Goal: Task Accomplishment & Management: Manage account settings

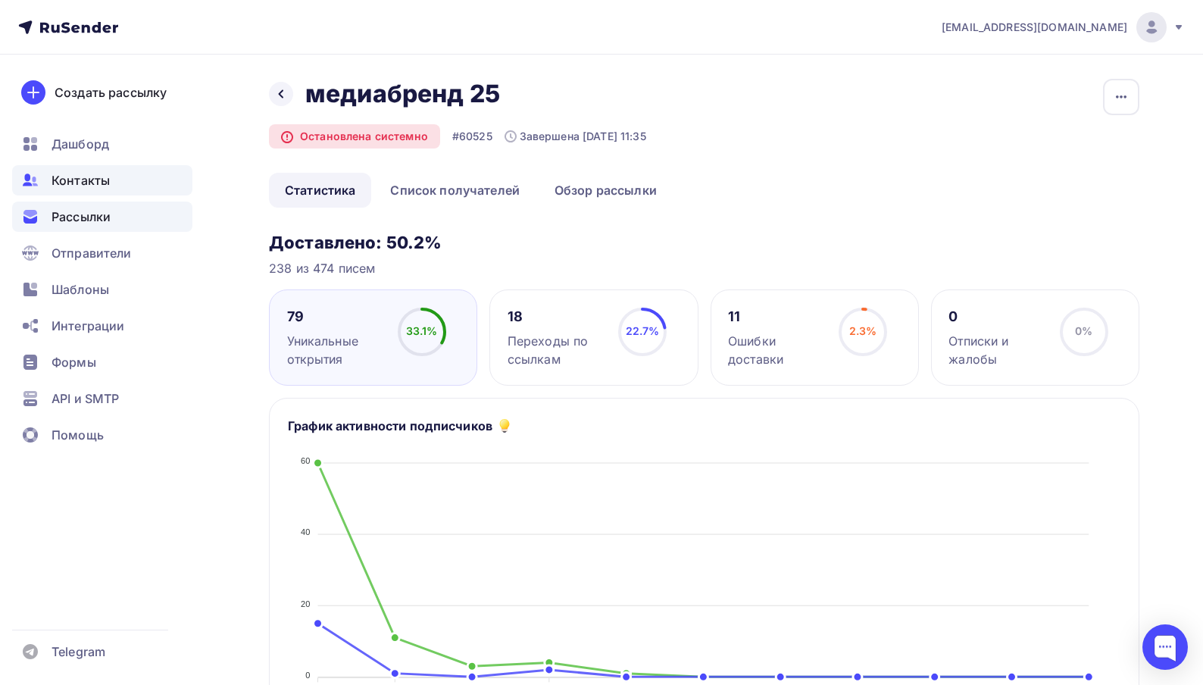
click at [94, 174] on span "Контакты" at bounding box center [81, 180] width 58 height 18
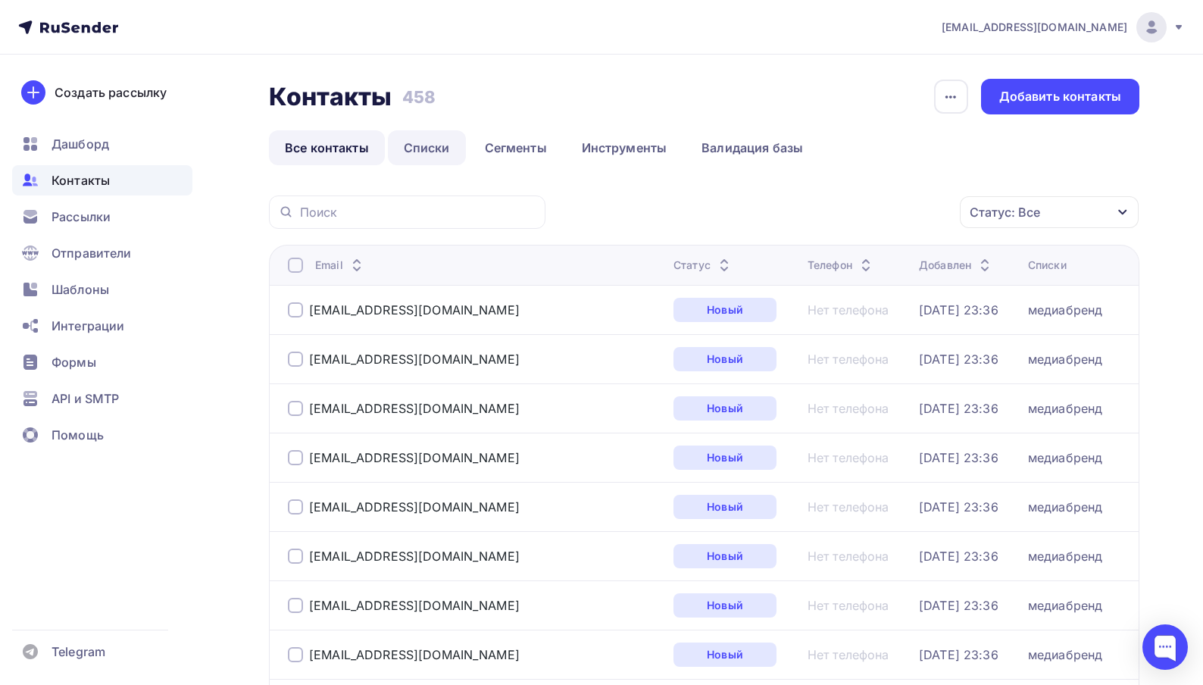
click at [443, 153] on link "Списки" at bounding box center [427, 147] width 78 height 35
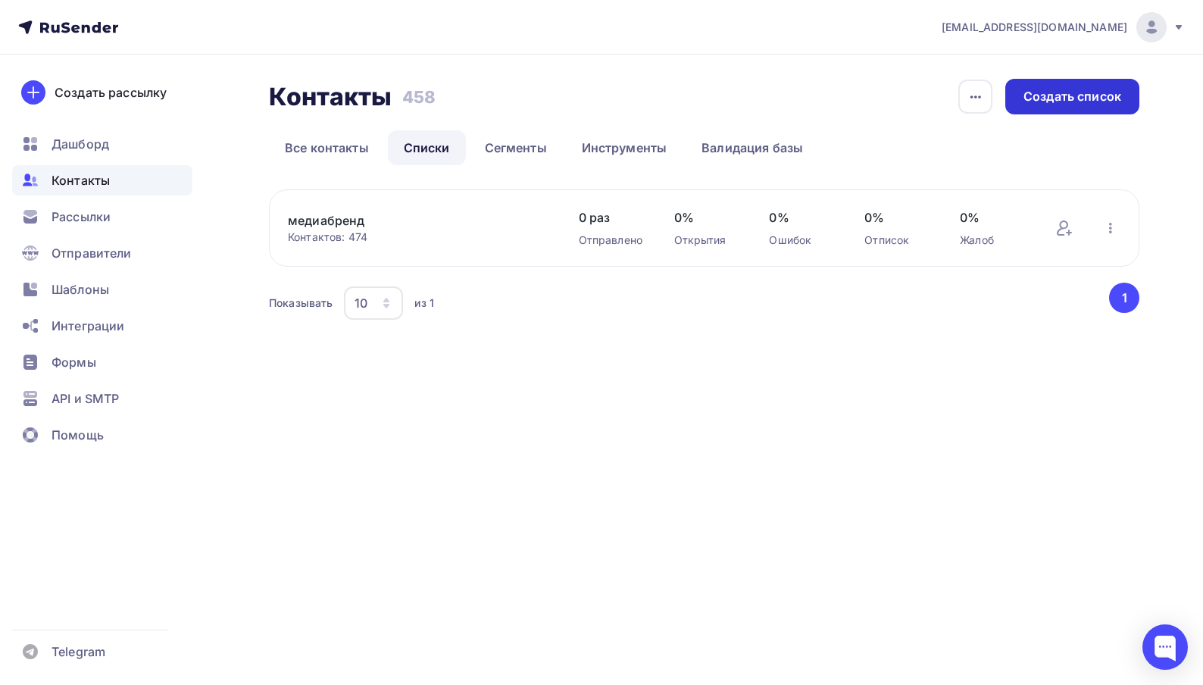
click at [1050, 99] on div "Создать список" at bounding box center [1072, 96] width 98 height 17
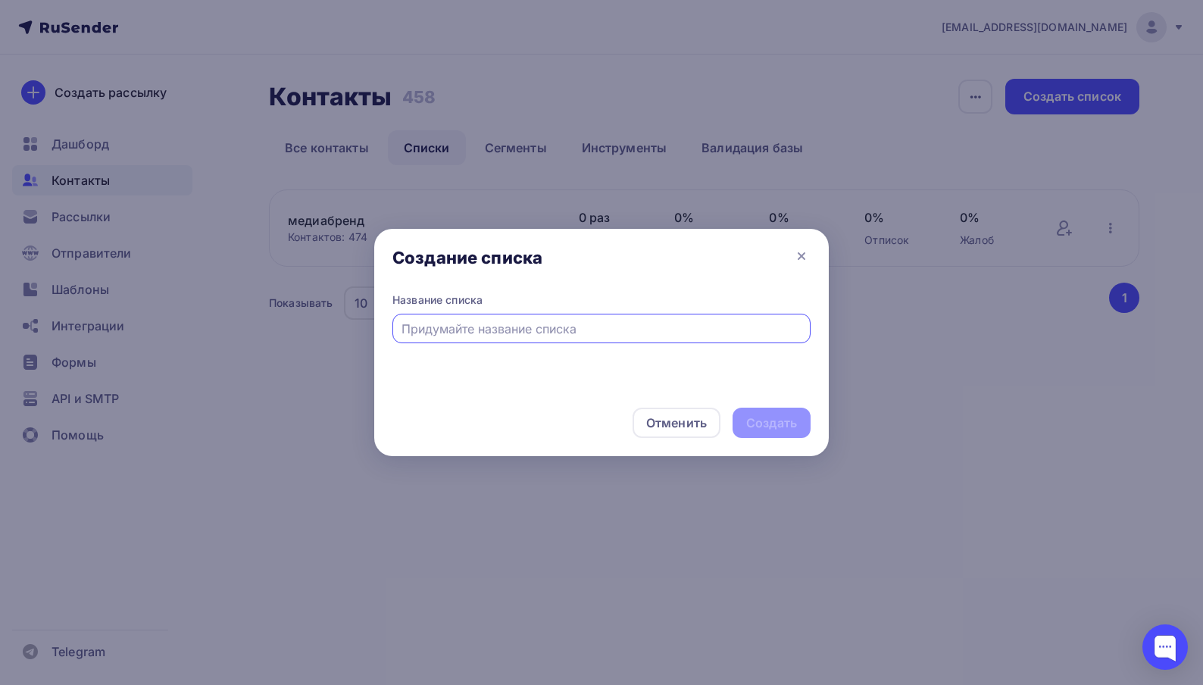
type input "v"
type input "медиабрен_2"
click at [783, 432] on div "Создать" at bounding box center [772, 423] width 78 height 30
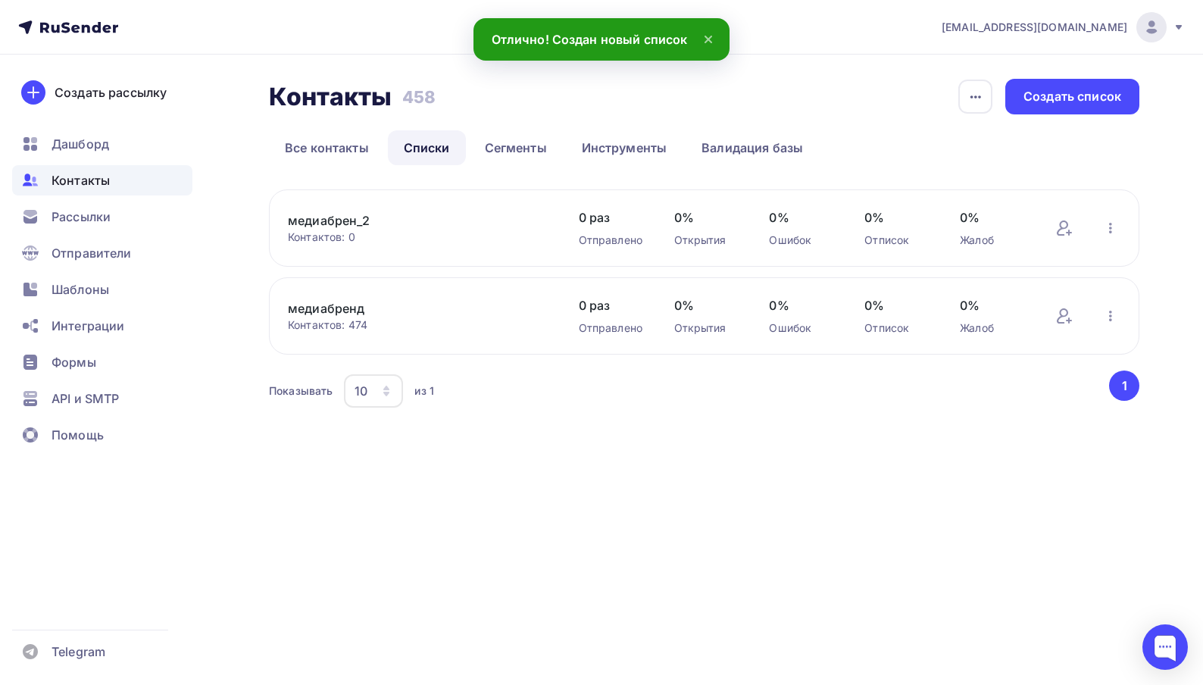
click at [332, 223] on link "медиабрен_2" at bounding box center [417, 220] width 258 height 18
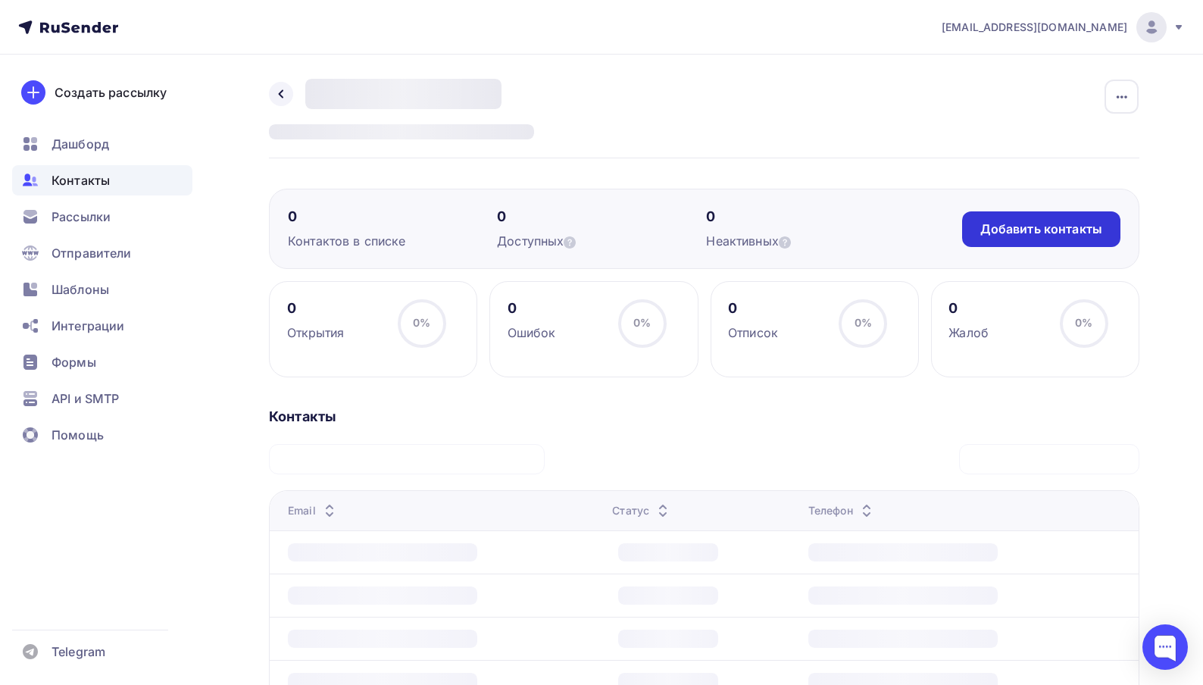
click at [1002, 236] on div "Добавить контакты" at bounding box center [1041, 228] width 122 height 17
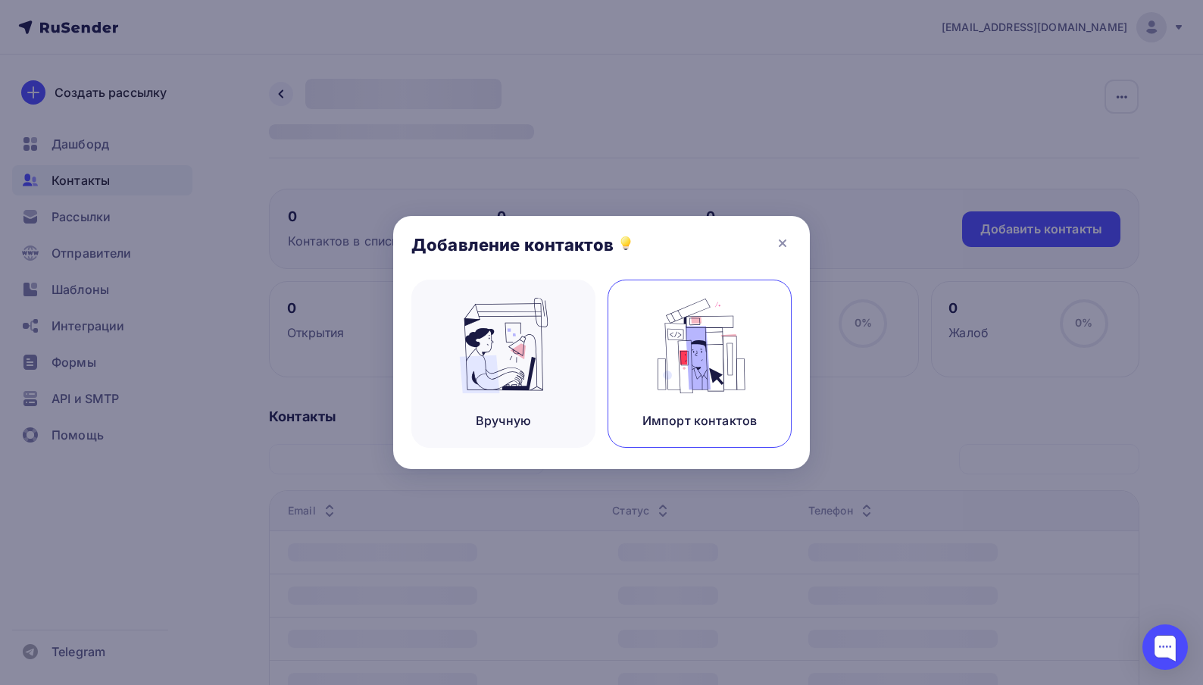
click at [732, 360] on img at bounding box center [700, 345] width 102 height 95
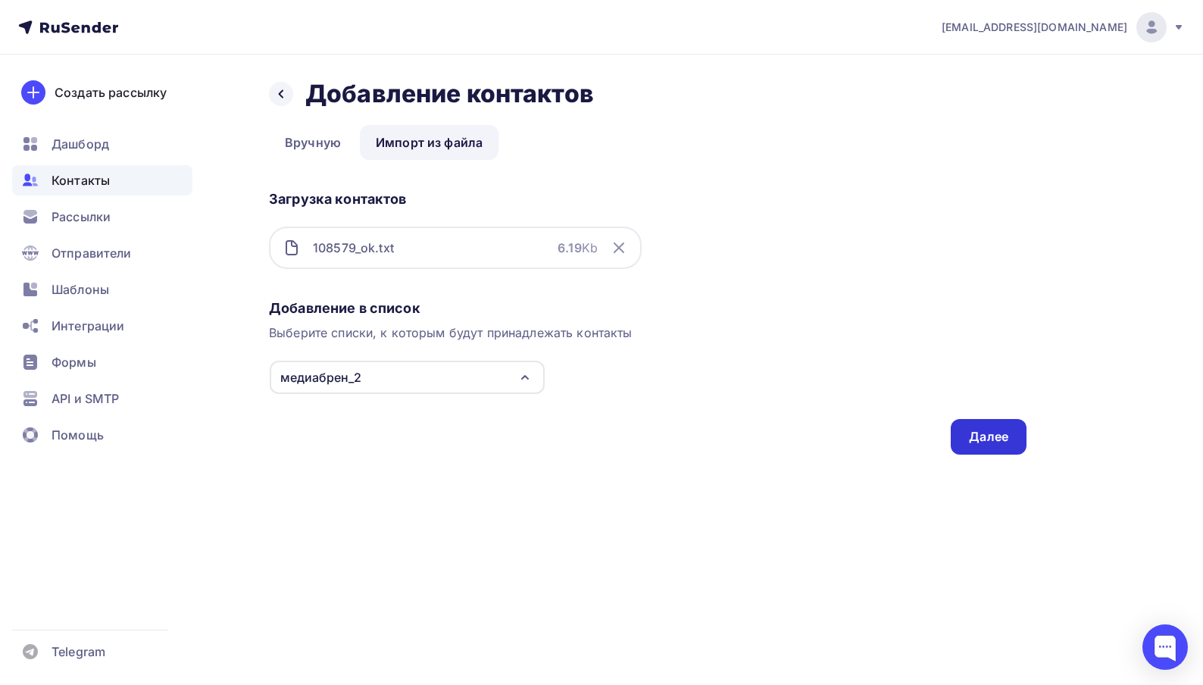
click at [987, 439] on div "Далее" at bounding box center [988, 436] width 39 height 17
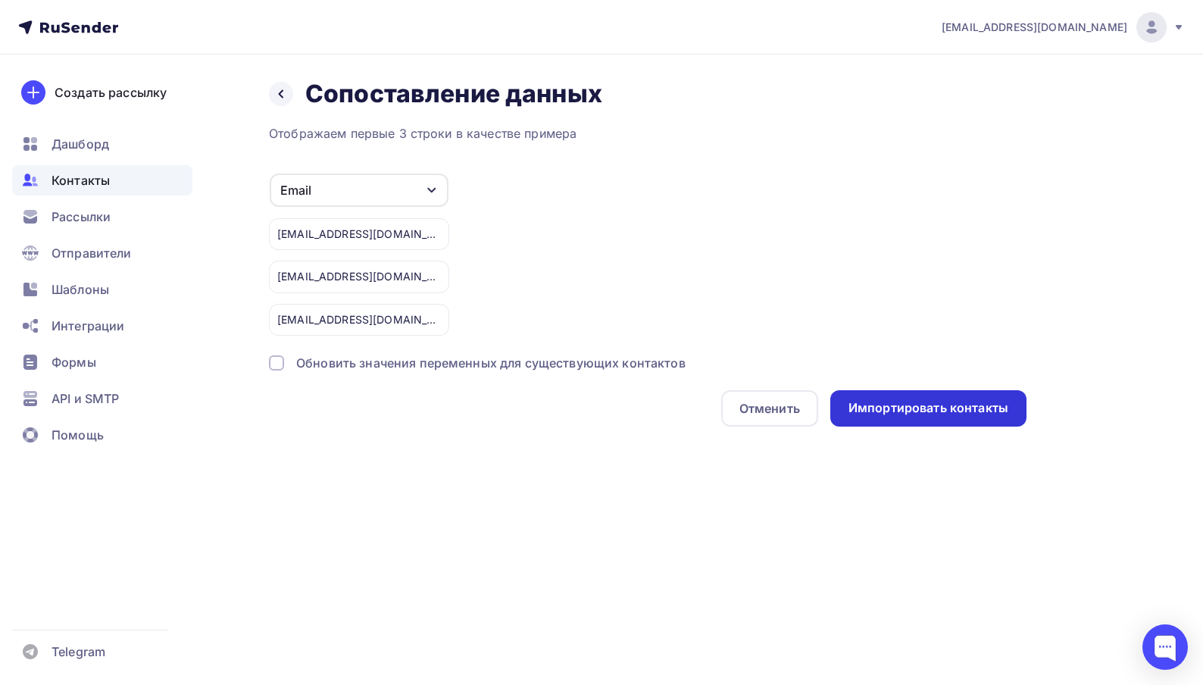
click at [953, 418] on div "Импортировать контакты" at bounding box center [928, 408] width 196 height 36
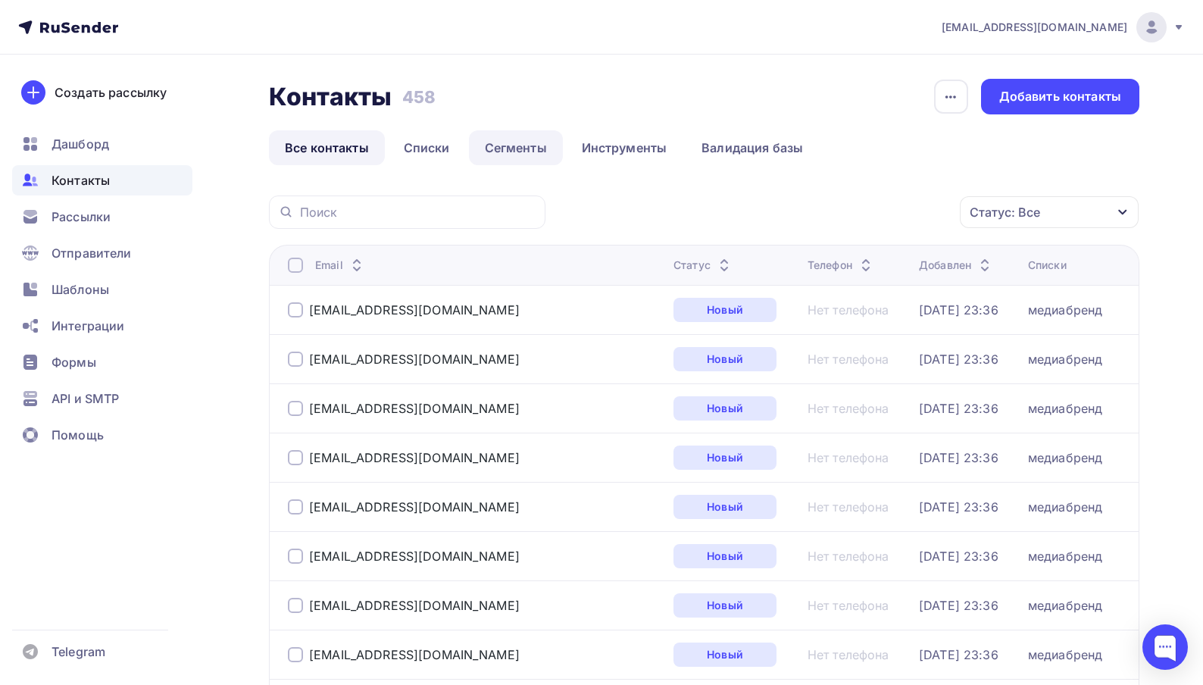
click at [504, 154] on link "Сегменты" at bounding box center [516, 147] width 94 height 35
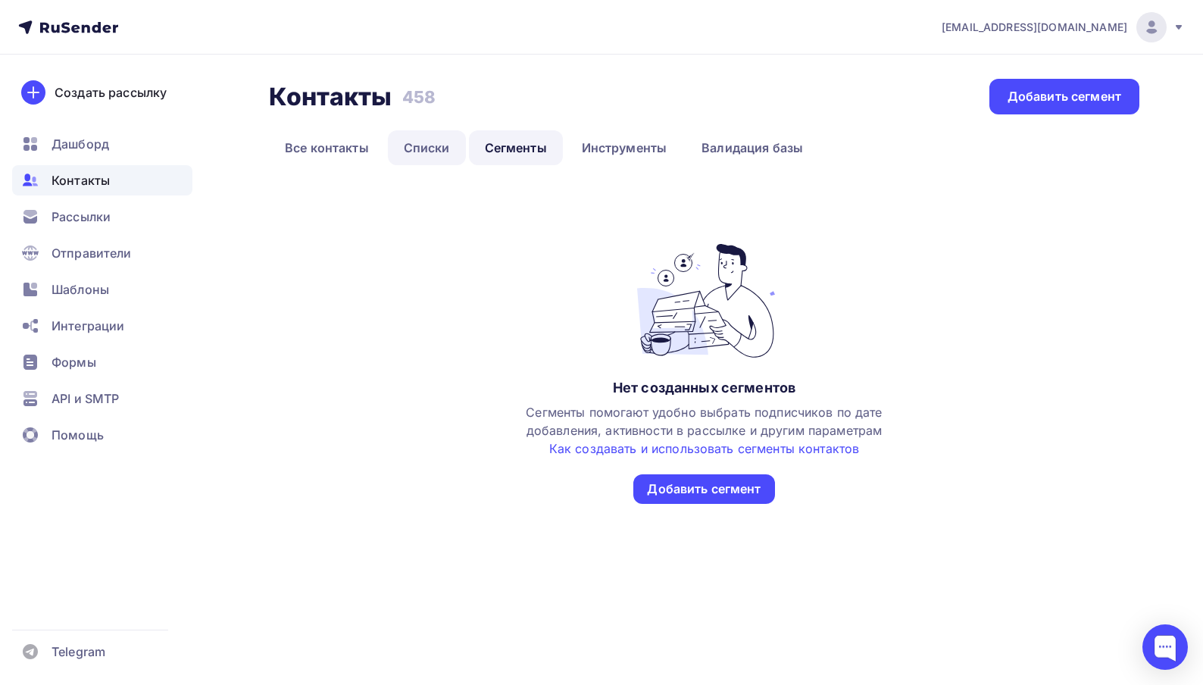
click at [411, 160] on link "Списки" at bounding box center [427, 147] width 78 height 35
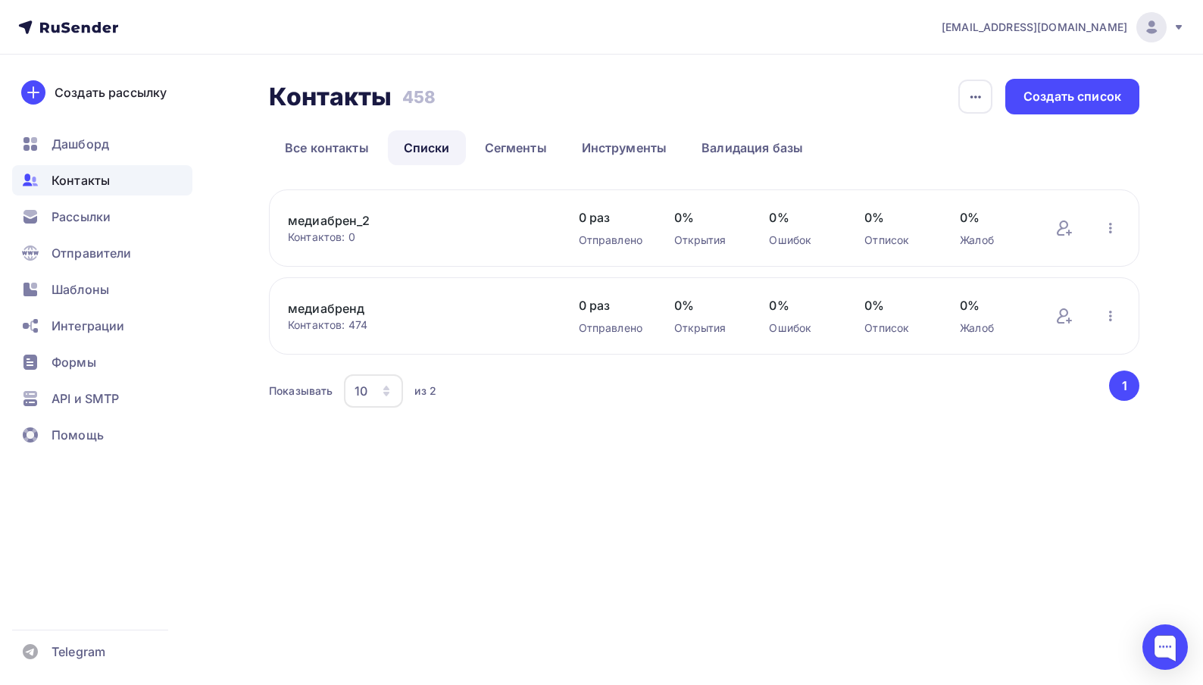
click at [352, 224] on link "медиабрен_2" at bounding box center [417, 220] width 258 height 18
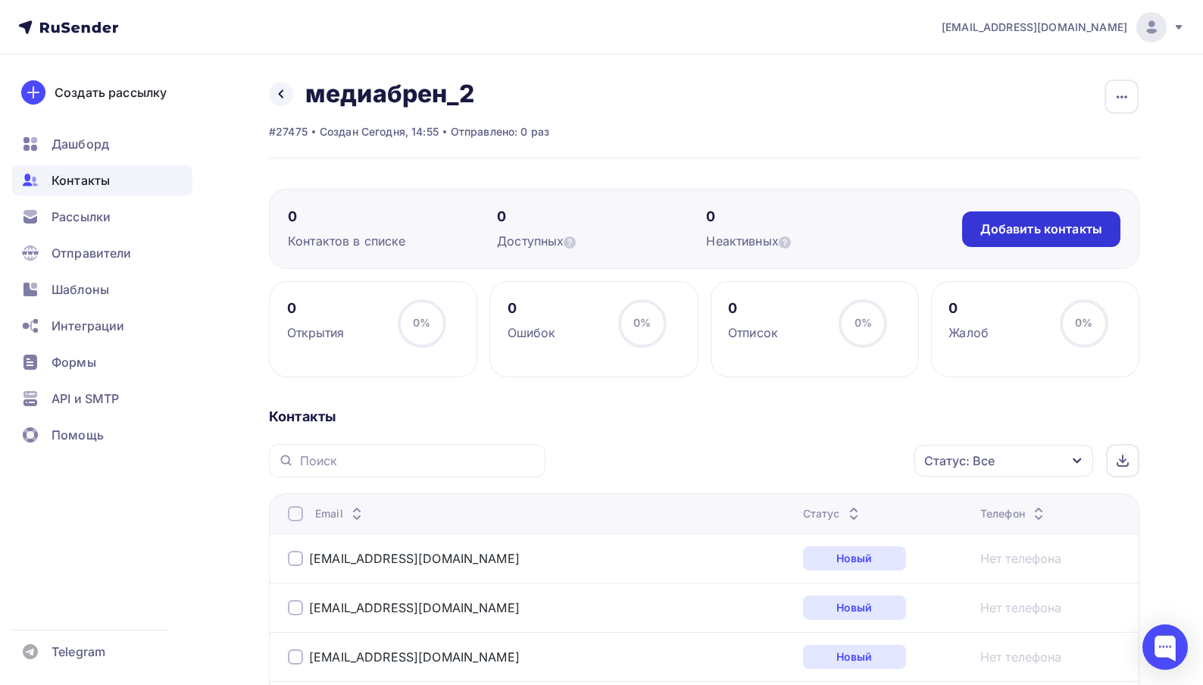
click at [1049, 236] on div "Добавить контакты" at bounding box center [1041, 228] width 122 height 17
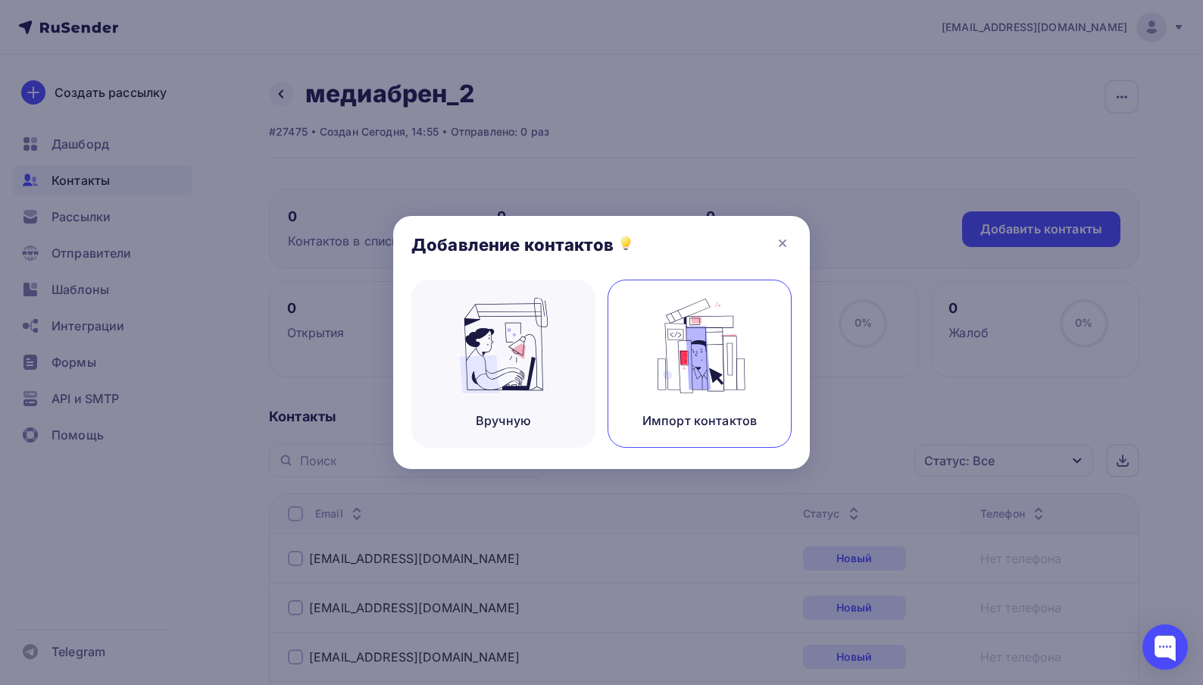
click at [720, 373] on img at bounding box center [700, 345] width 102 height 95
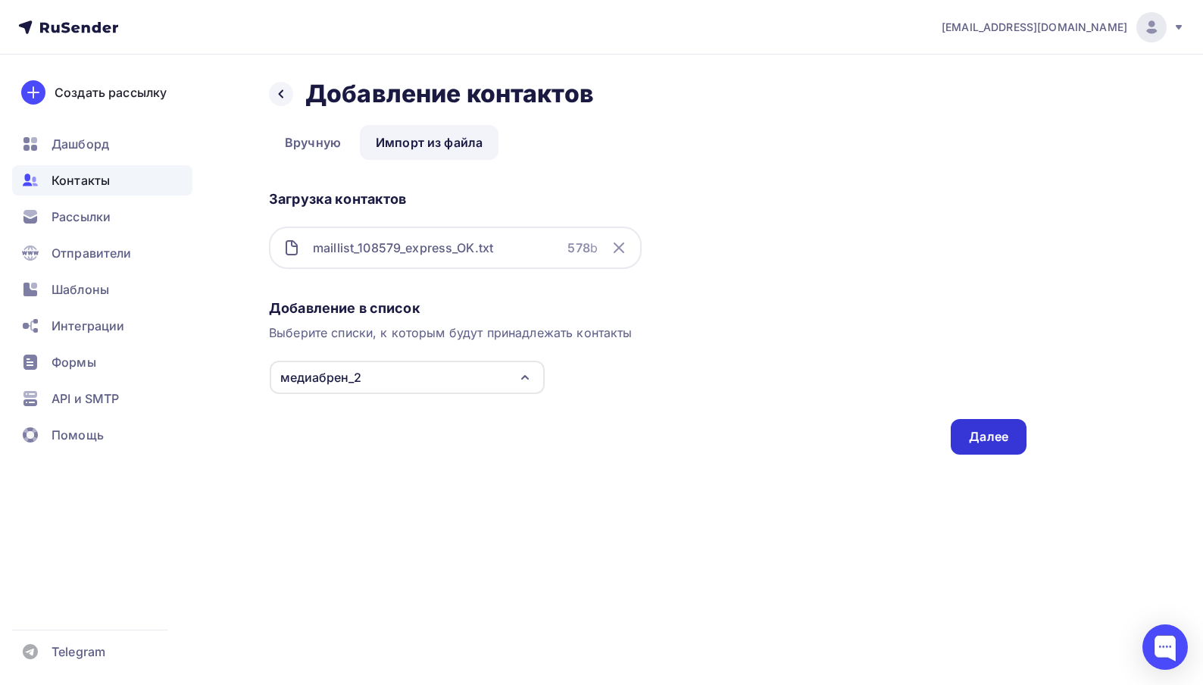
click at [1007, 438] on div "Далее" at bounding box center [988, 436] width 39 height 17
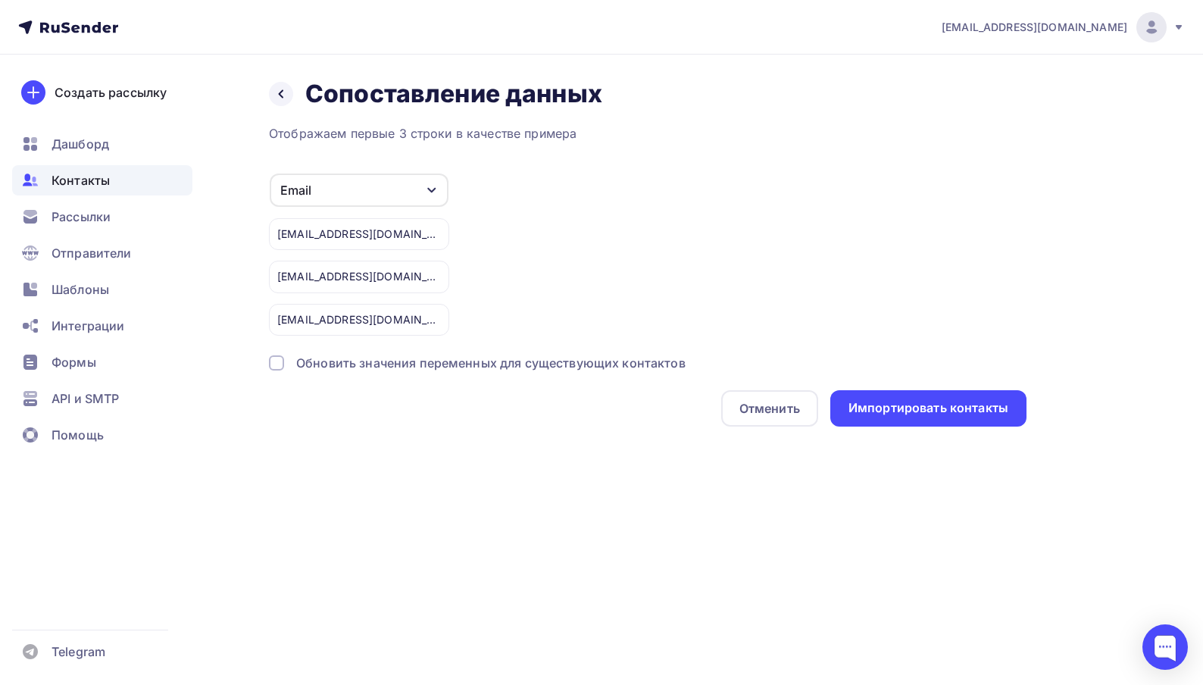
click at [272, 364] on div at bounding box center [276, 362] width 15 height 15
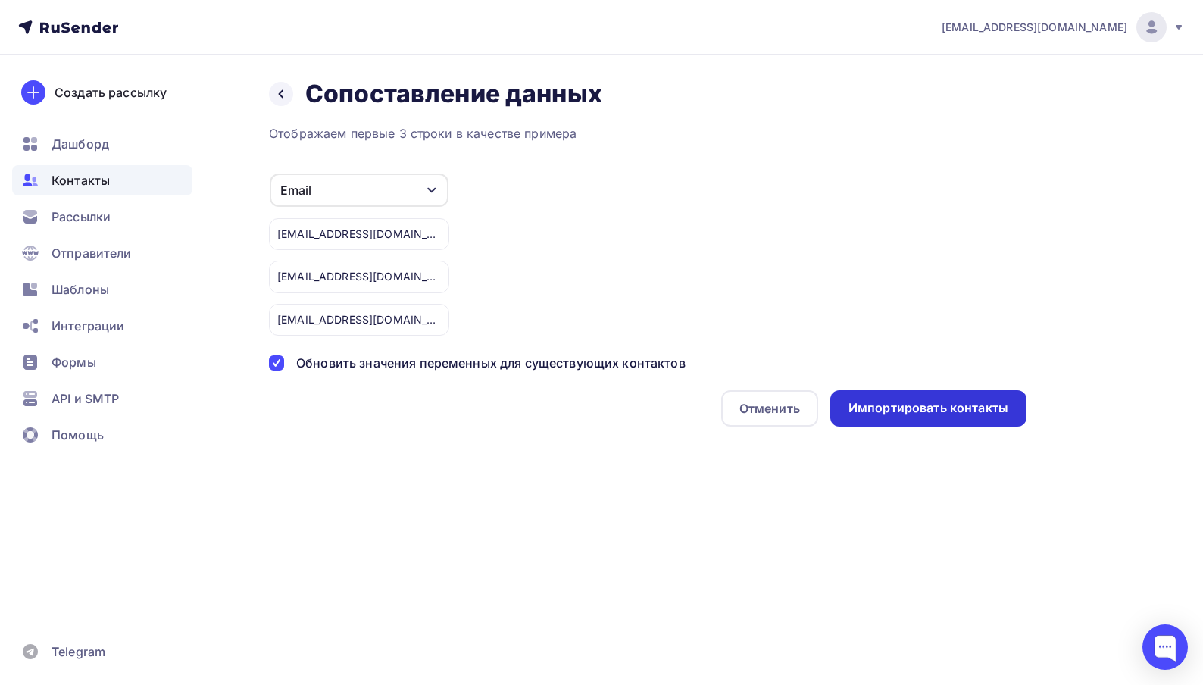
click at [915, 410] on div "Импортировать контакты" at bounding box center [928, 407] width 160 height 17
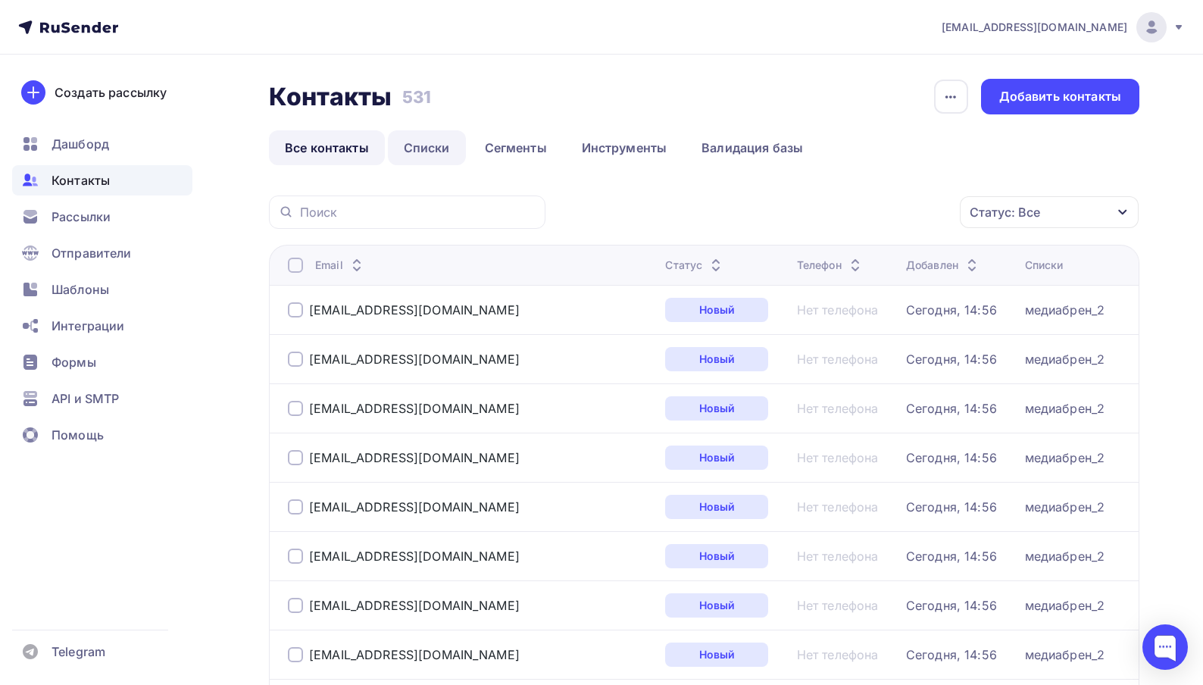
click at [427, 151] on link "Списки" at bounding box center [427, 147] width 78 height 35
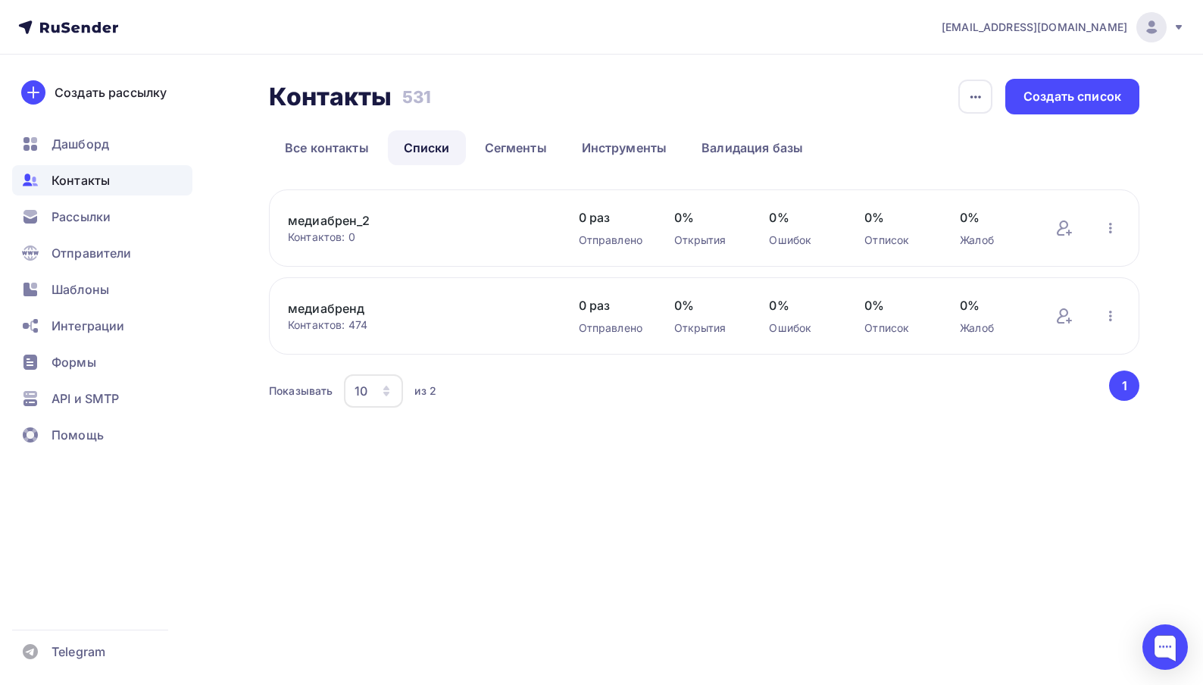
click at [345, 223] on link "медиабрен_2" at bounding box center [417, 220] width 258 height 18
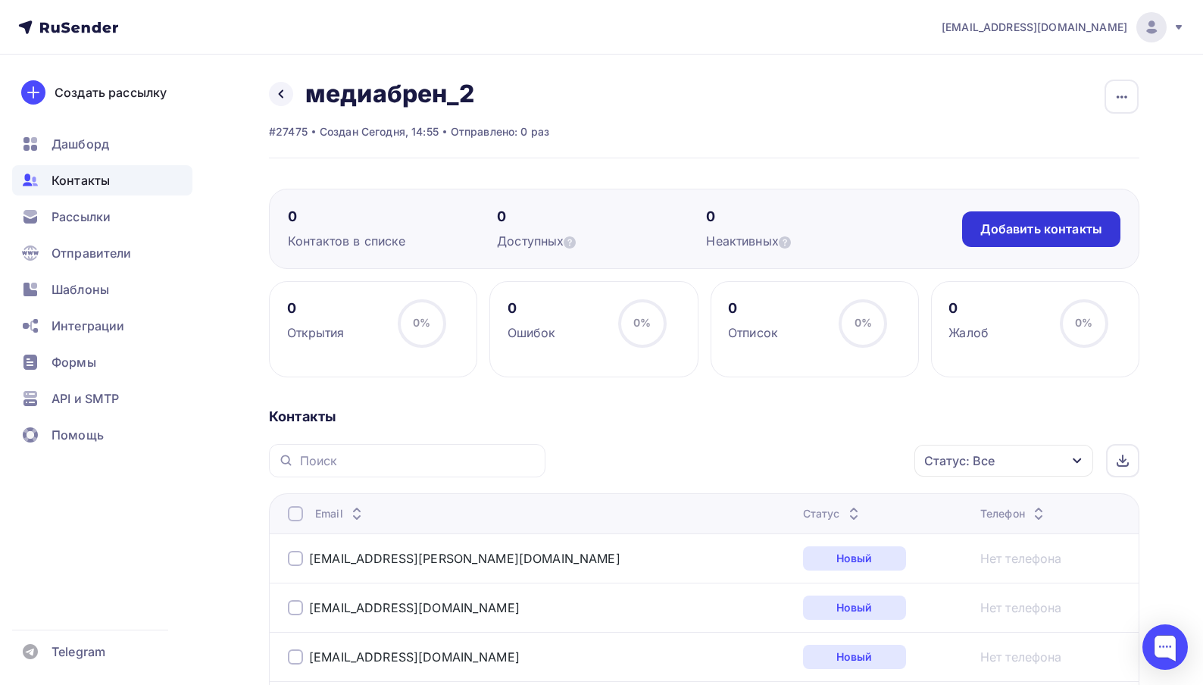
click at [1027, 228] on div "Добавить контакты" at bounding box center [1041, 228] width 122 height 17
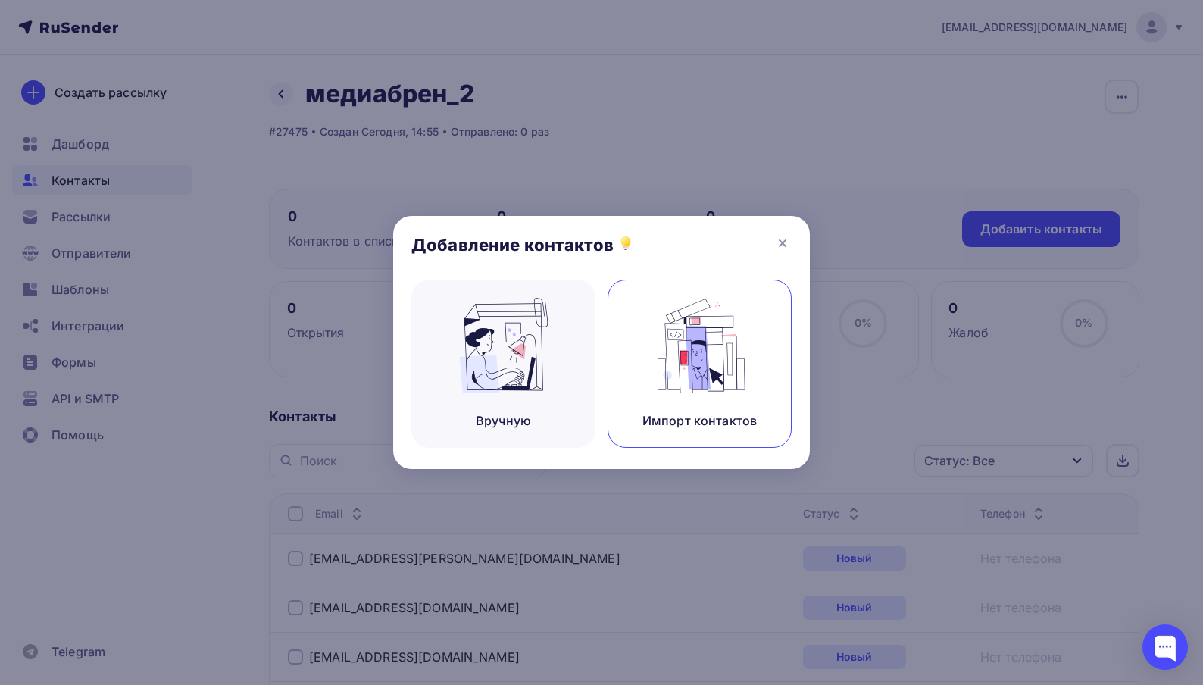
click at [662, 334] on img at bounding box center [700, 345] width 102 height 95
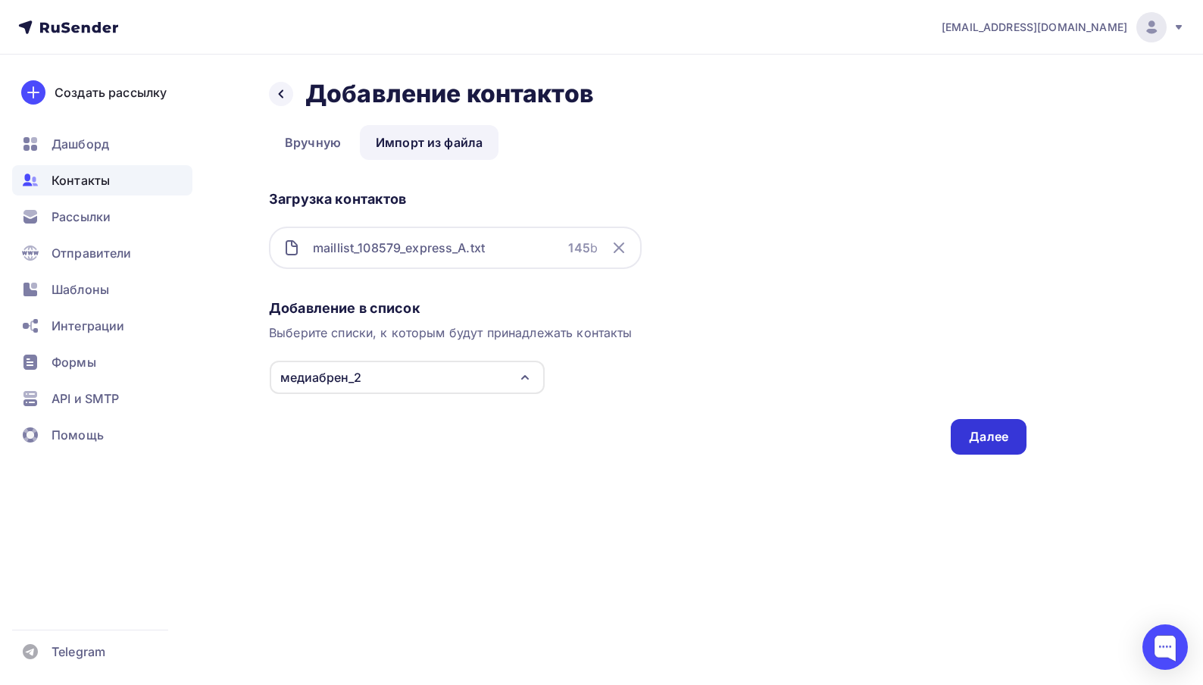
click at [1017, 445] on div "Далее" at bounding box center [989, 437] width 76 height 36
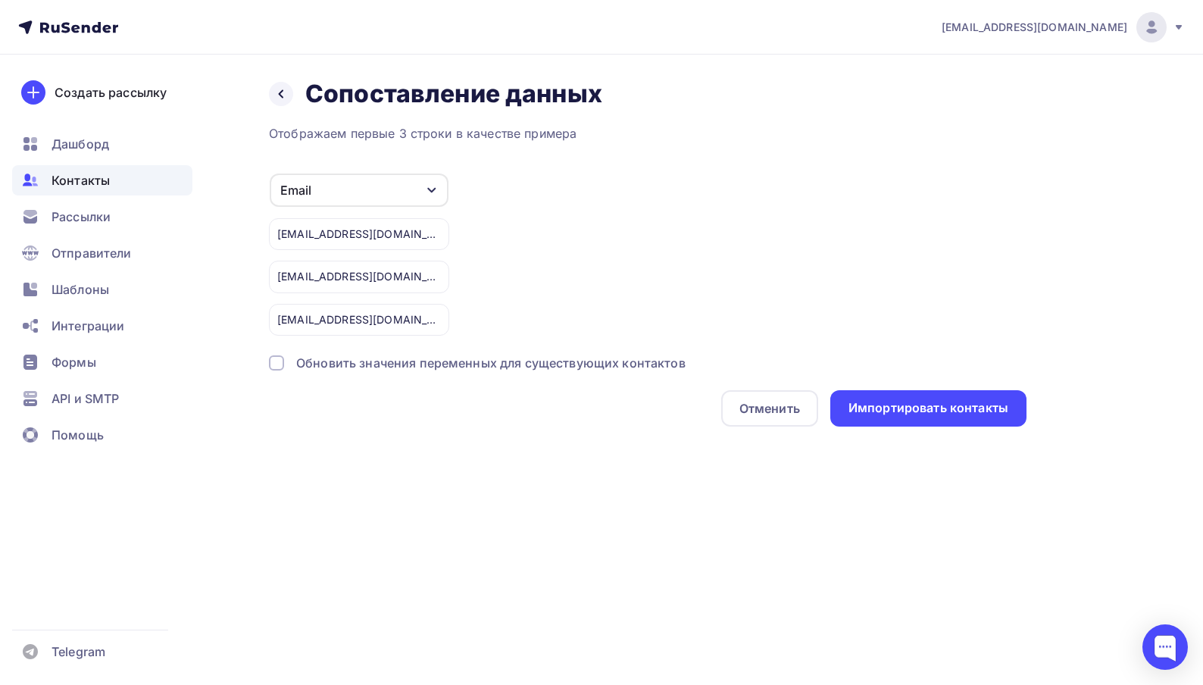
click at [321, 364] on div "Обновить значения переменных для существующих контактов" at bounding box center [490, 363] width 389 height 18
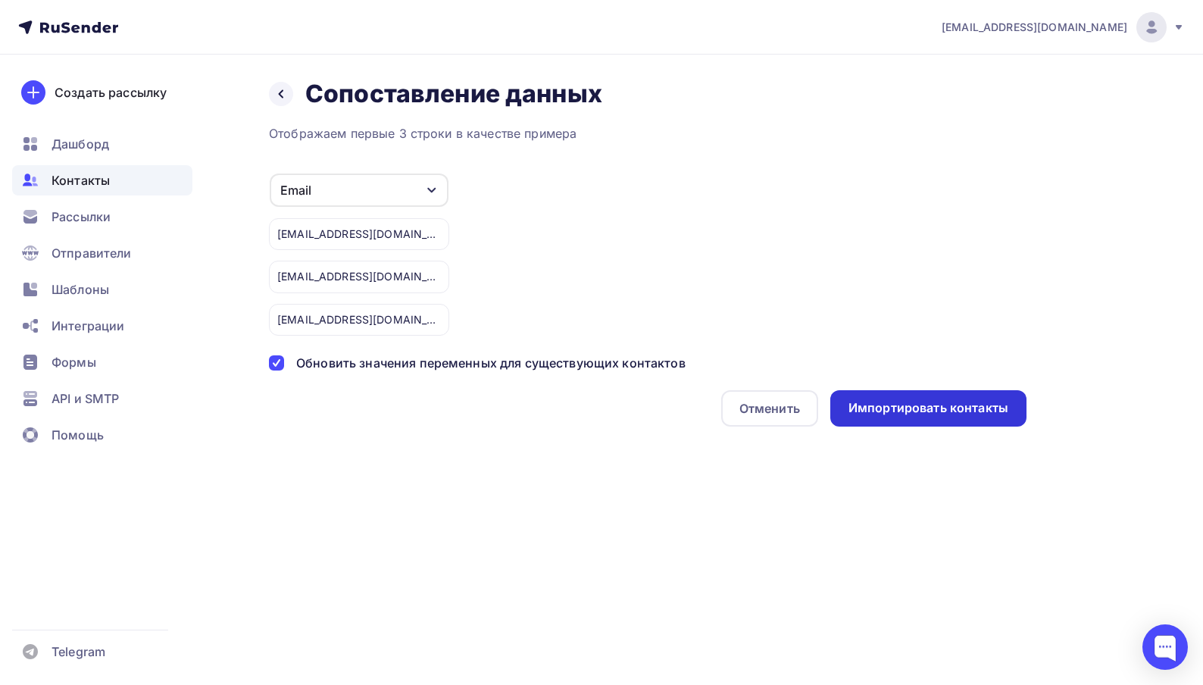
click at [950, 410] on div "Импортировать контакты" at bounding box center [928, 407] width 160 height 17
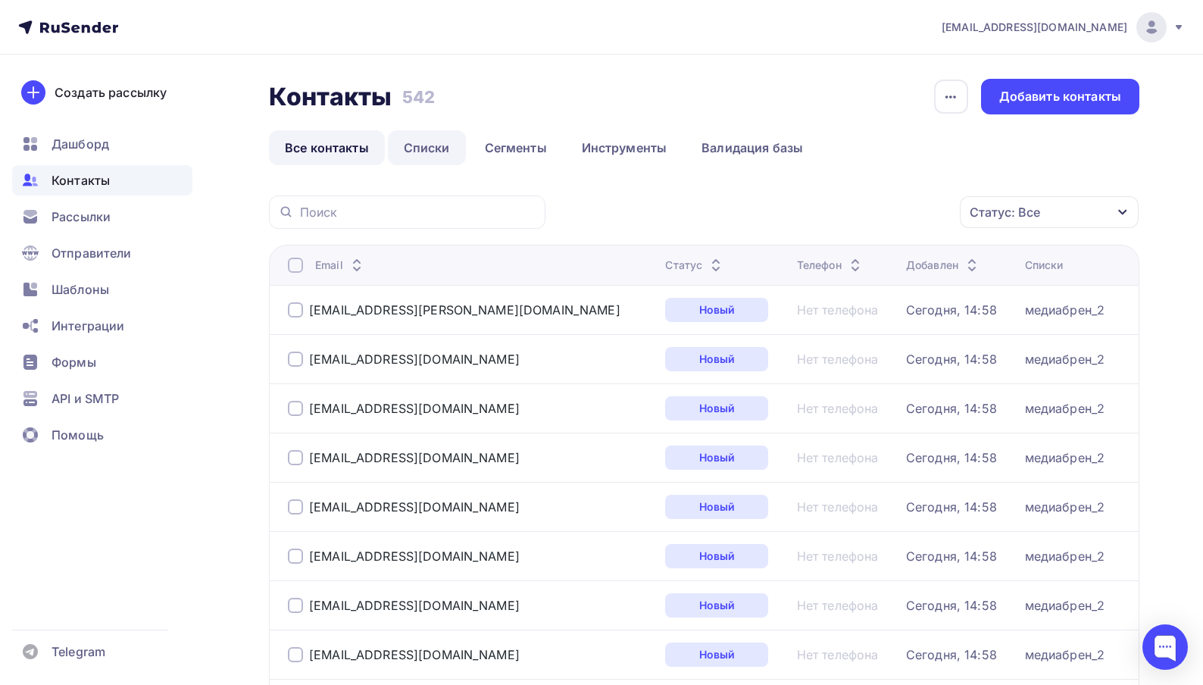
click at [445, 145] on link "Списки" at bounding box center [427, 147] width 78 height 35
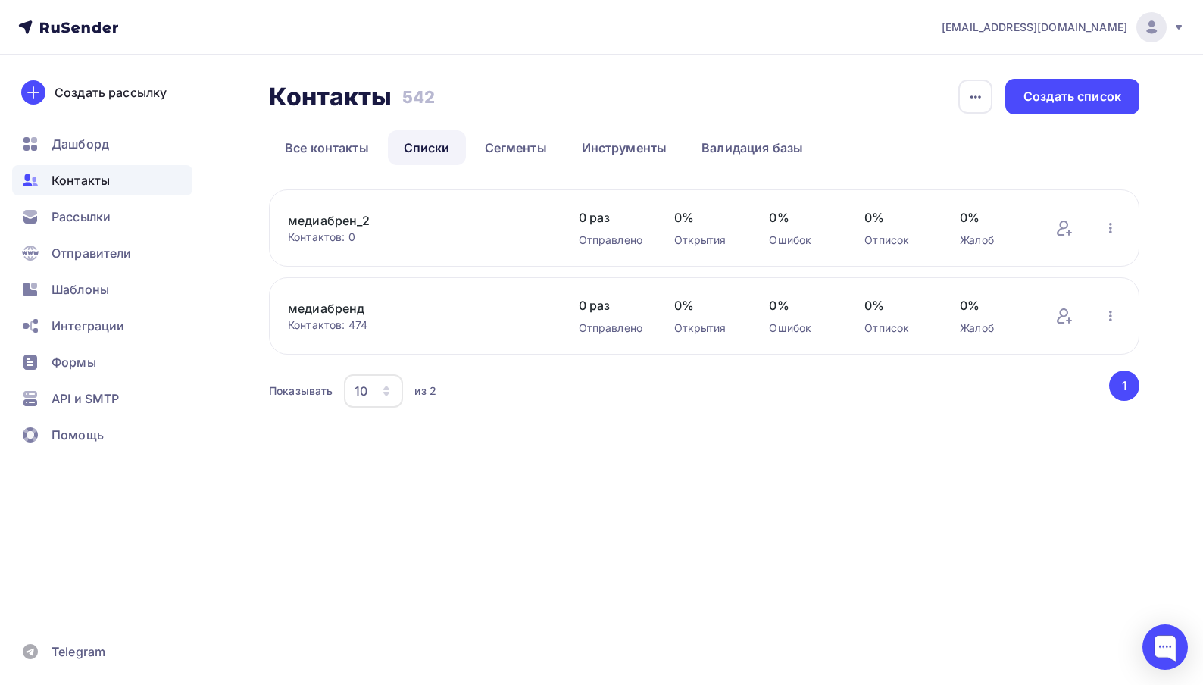
click at [342, 217] on link "медиабрен_2" at bounding box center [417, 220] width 258 height 18
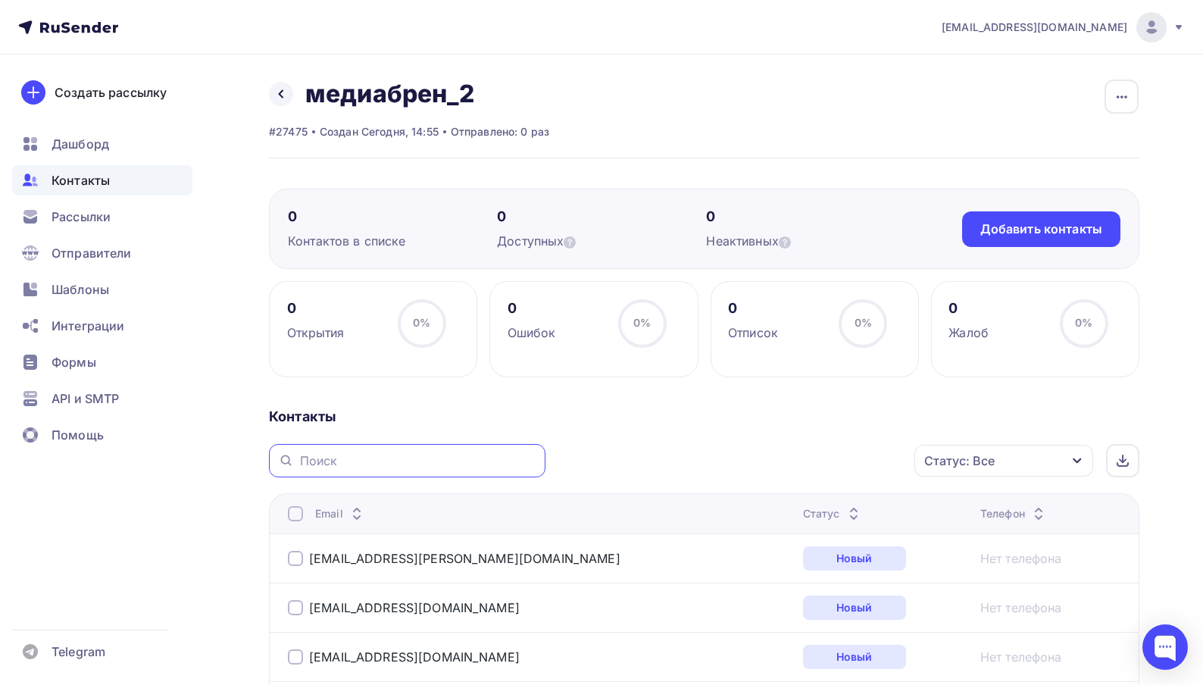
click at [340, 457] on input "text" at bounding box center [418, 460] width 236 height 17
paste input "matchtv.promo"
type input "matchtv.promo"
click at [286, 464] on icon at bounding box center [285, 460] width 8 height 8
click at [426, 461] on input "matchtv.promo" at bounding box center [418, 460] width 236 height 17
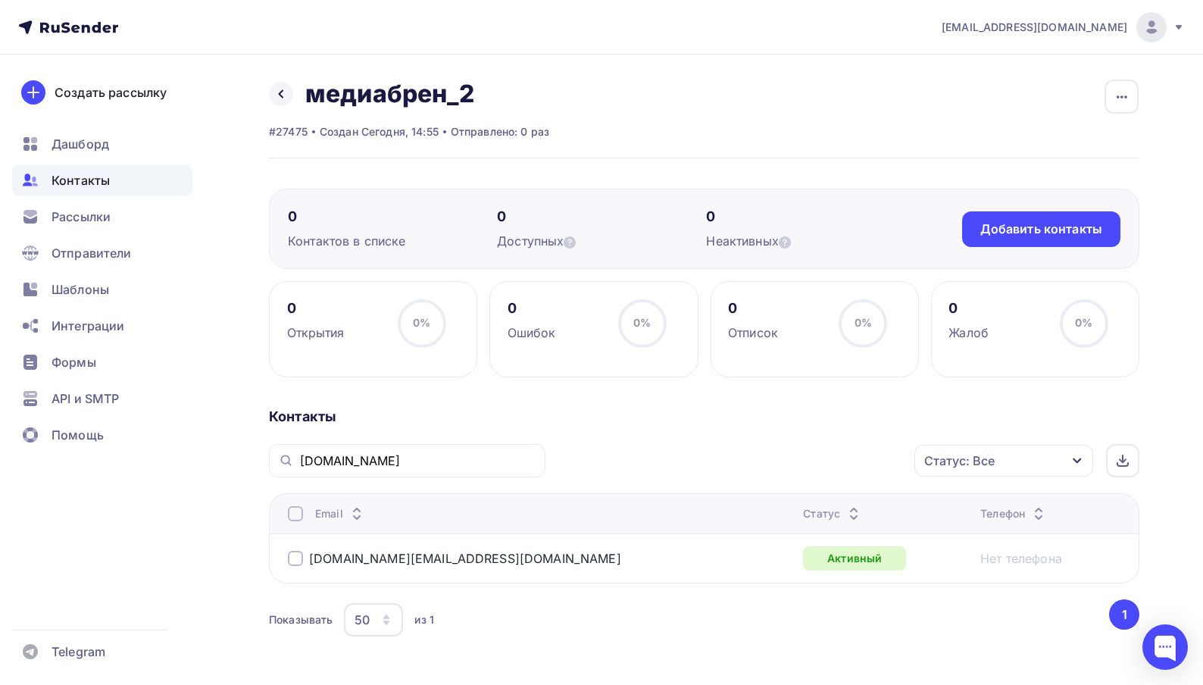
click at [89, 188] on span "Контакты" at bounding box center [81, 180] width 58 height 18
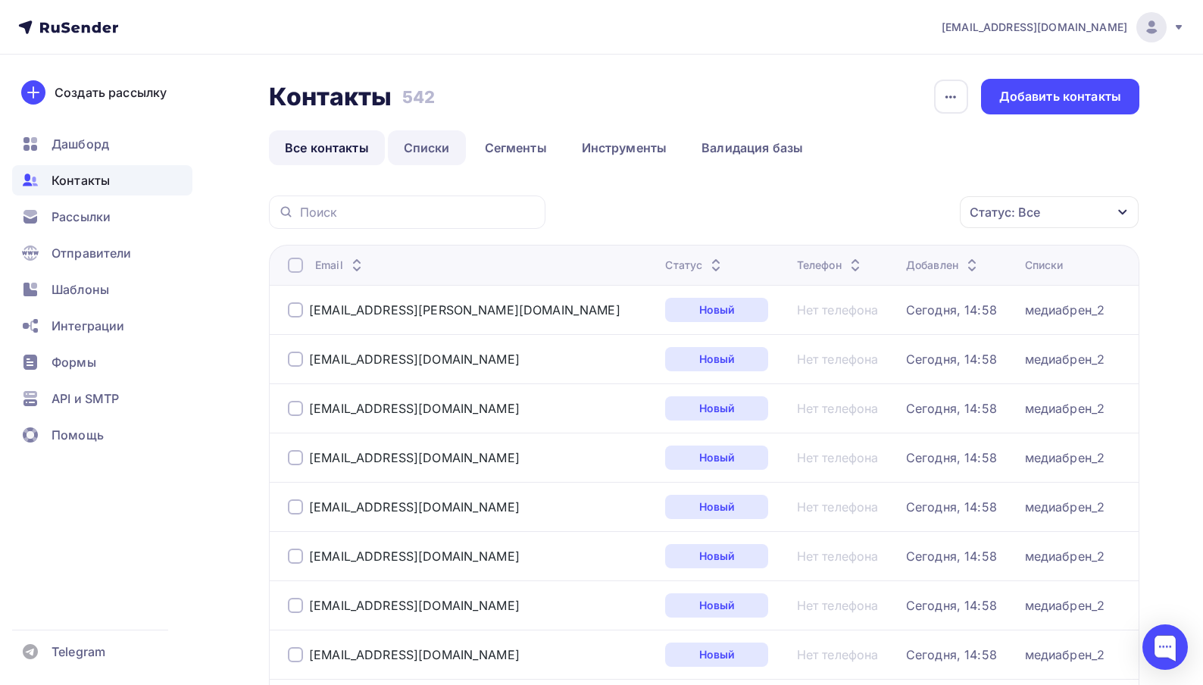
click at [449, 142] on link "Списки" at bounding box center [427, 147] width 78 height 35
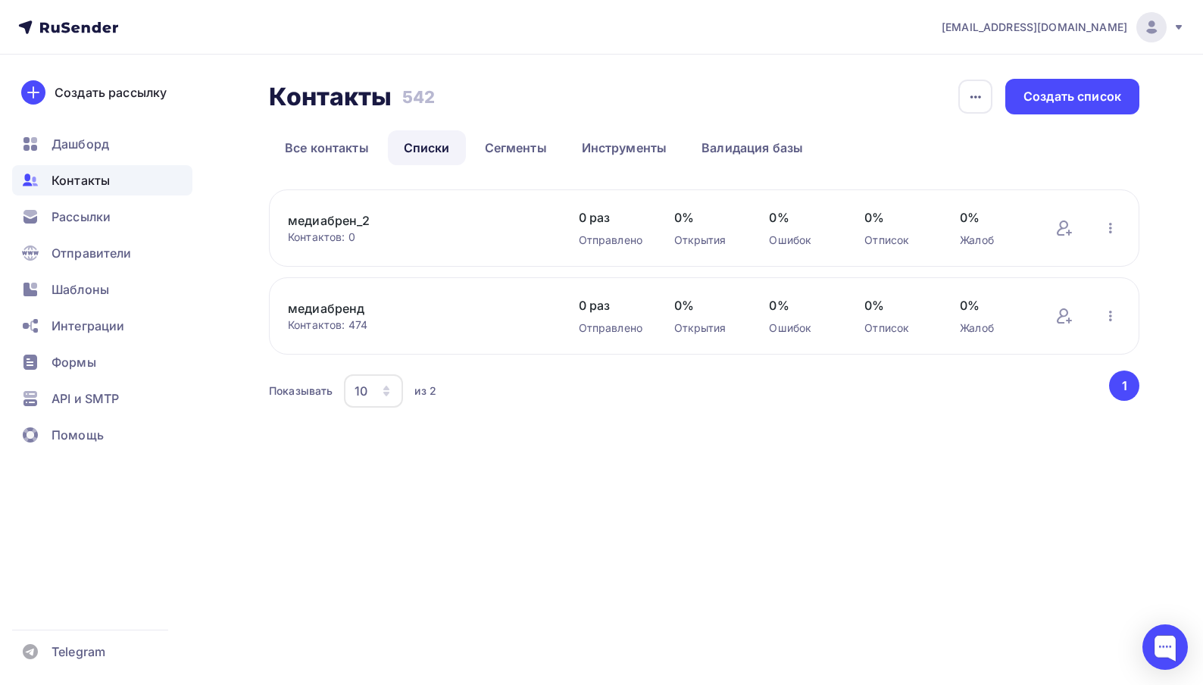
click at [346, 223] on link "медиабрен_2" at bounding box center [417, 220] width 258 height 18
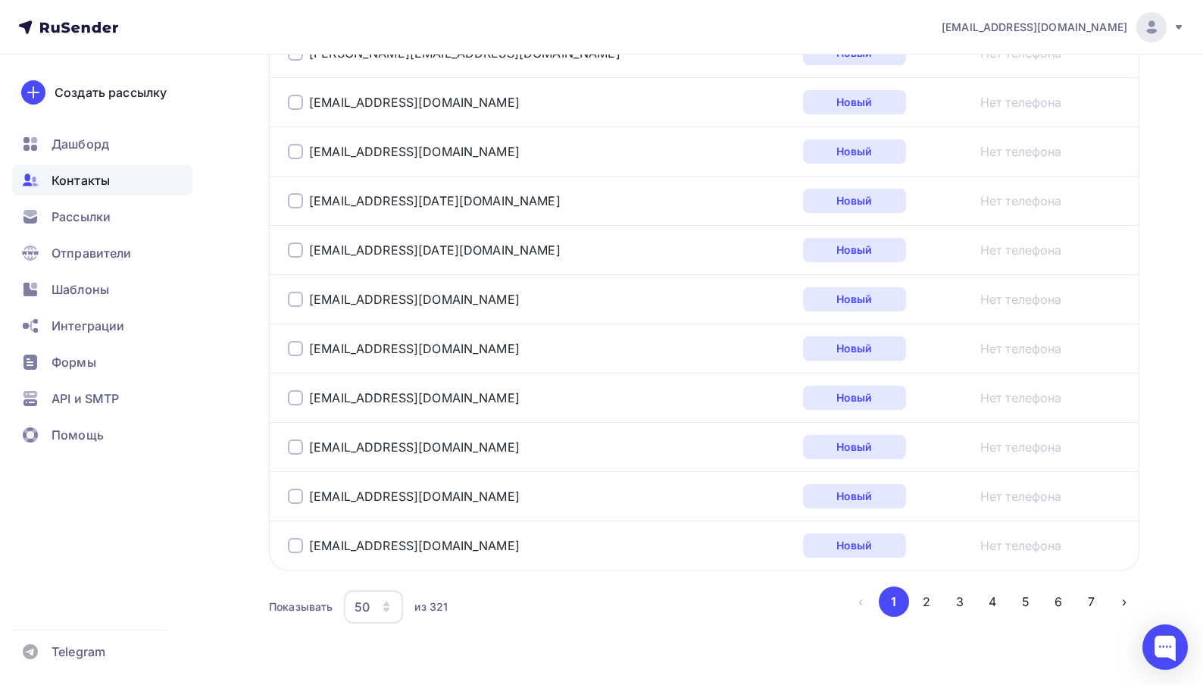
scroll to position [2467, 0]
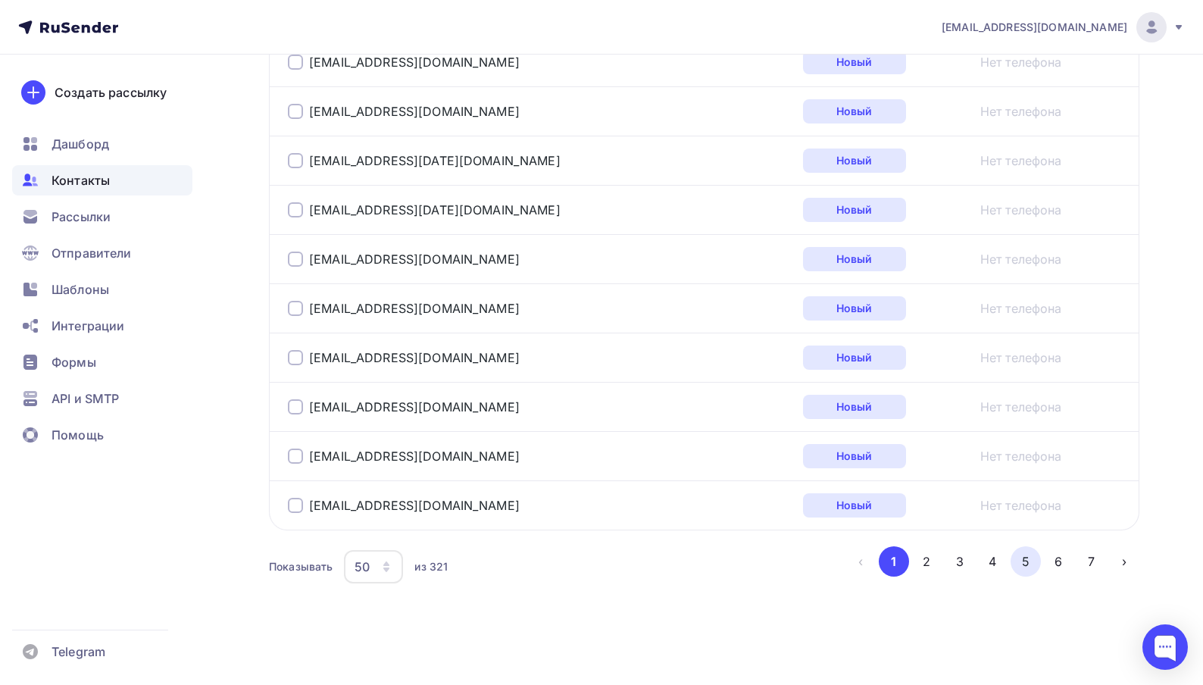
click at [1036, 566] on button "5" at bounding box center [1026, 561] width 30 height 30
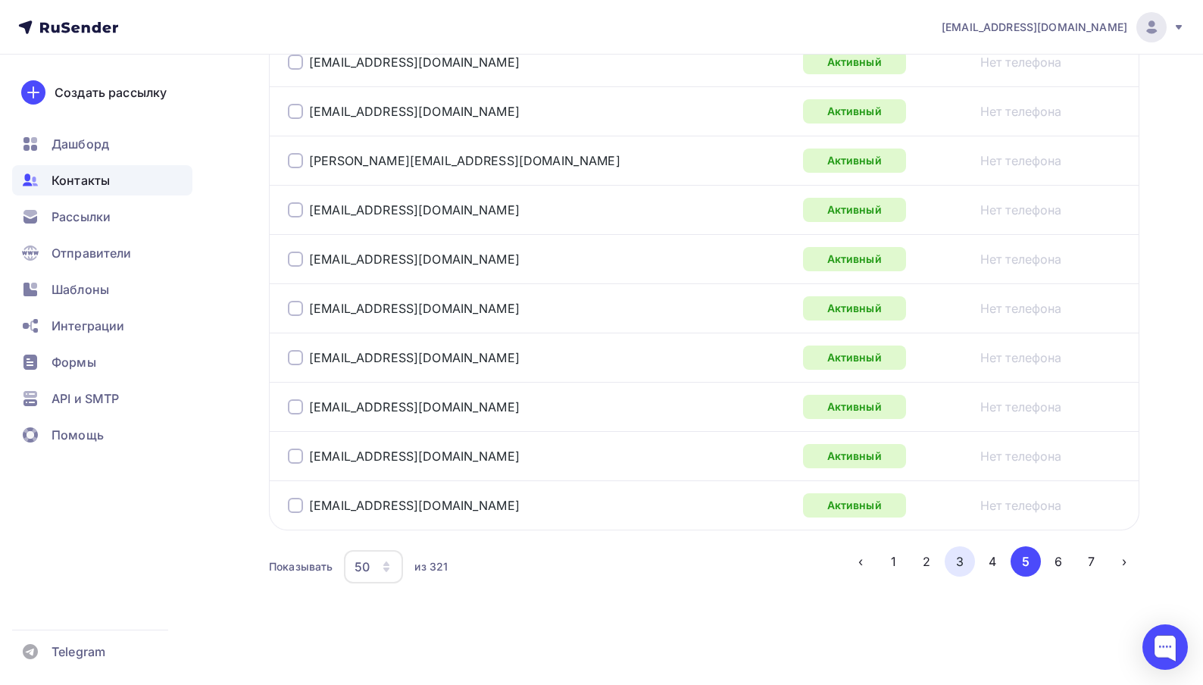
click at [945, 559] on button "3" at bounding box center [960, 561] width 30 height 30
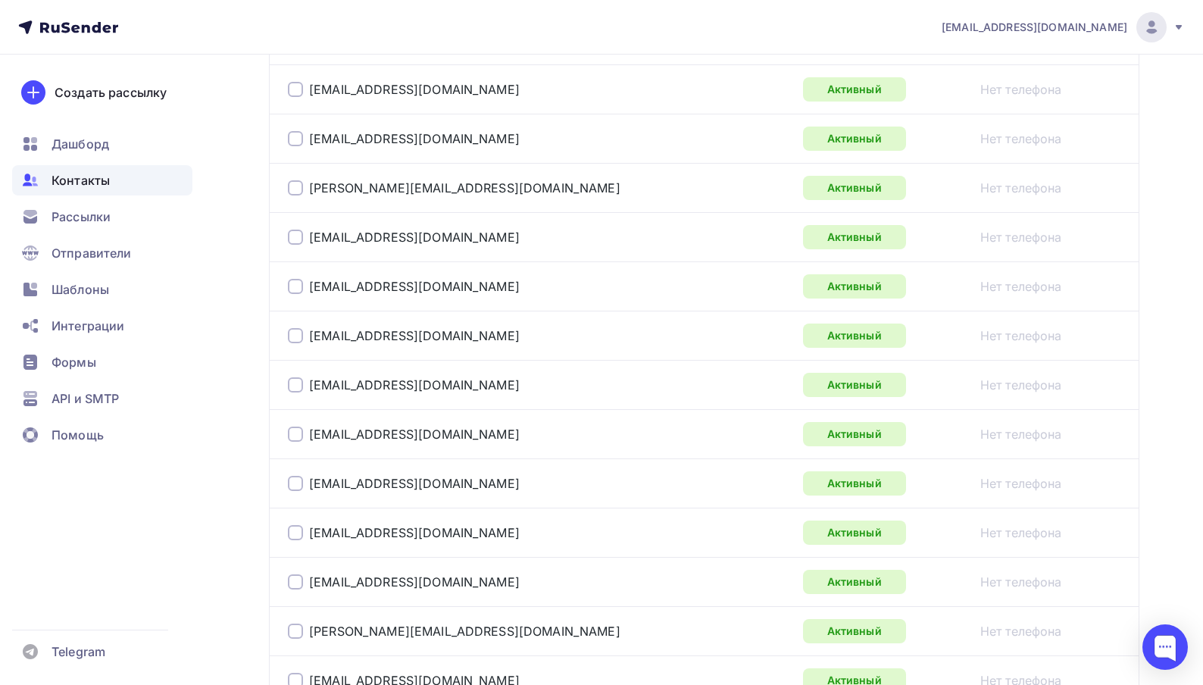
scroll to position [2467, 0]
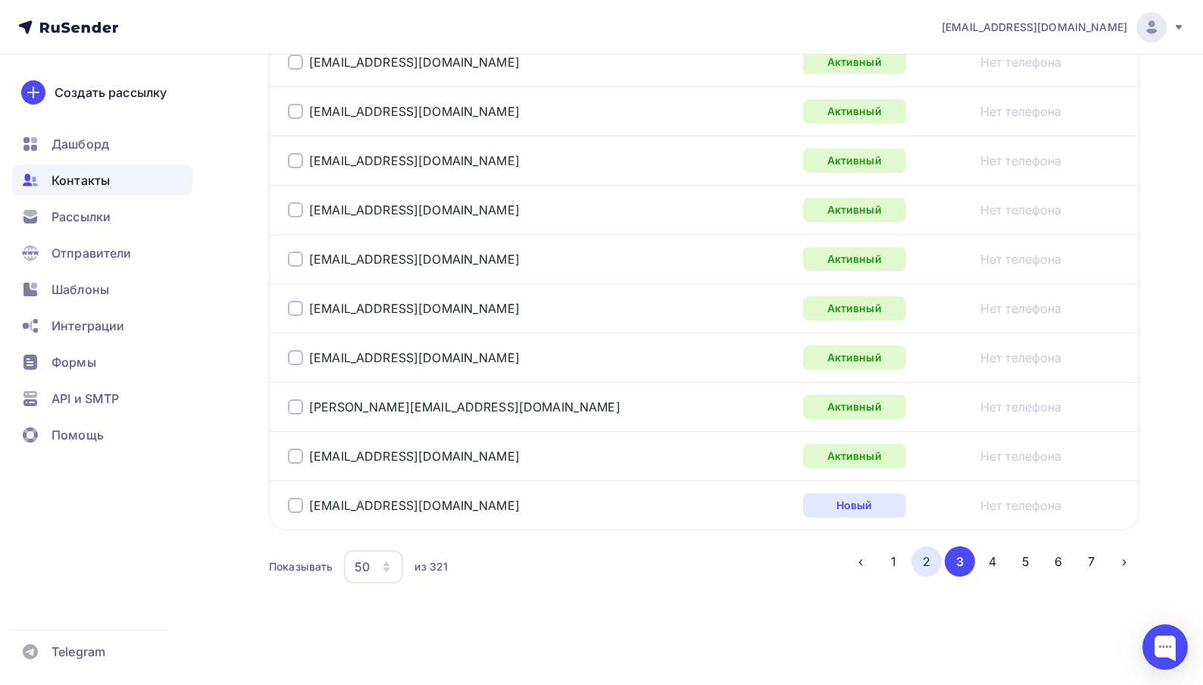
click at [924, 560] on button "2" at bounding box center [926, 561] width 30 height 30
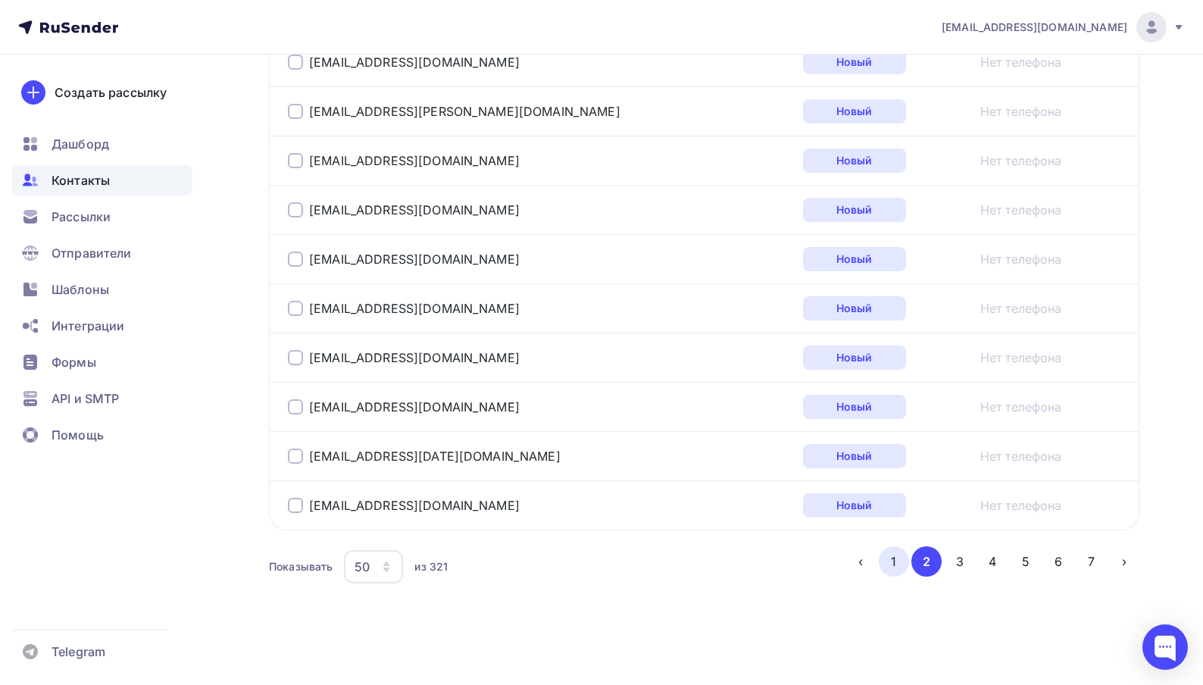
click at [905, 560] on button "1" at bounding box center [894, 561] width 30 height 30
click at [1095, 559] on button "7" at bounding box center [1092, 561] width 30 height 30
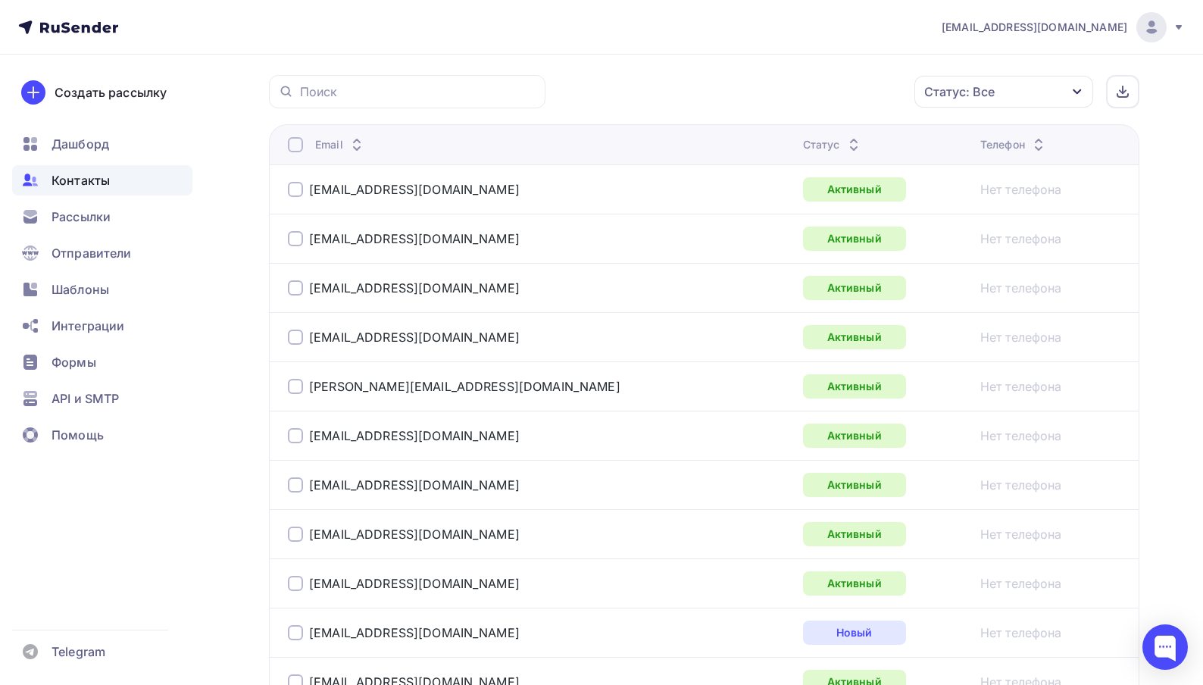
scroll to position [1039, 0]
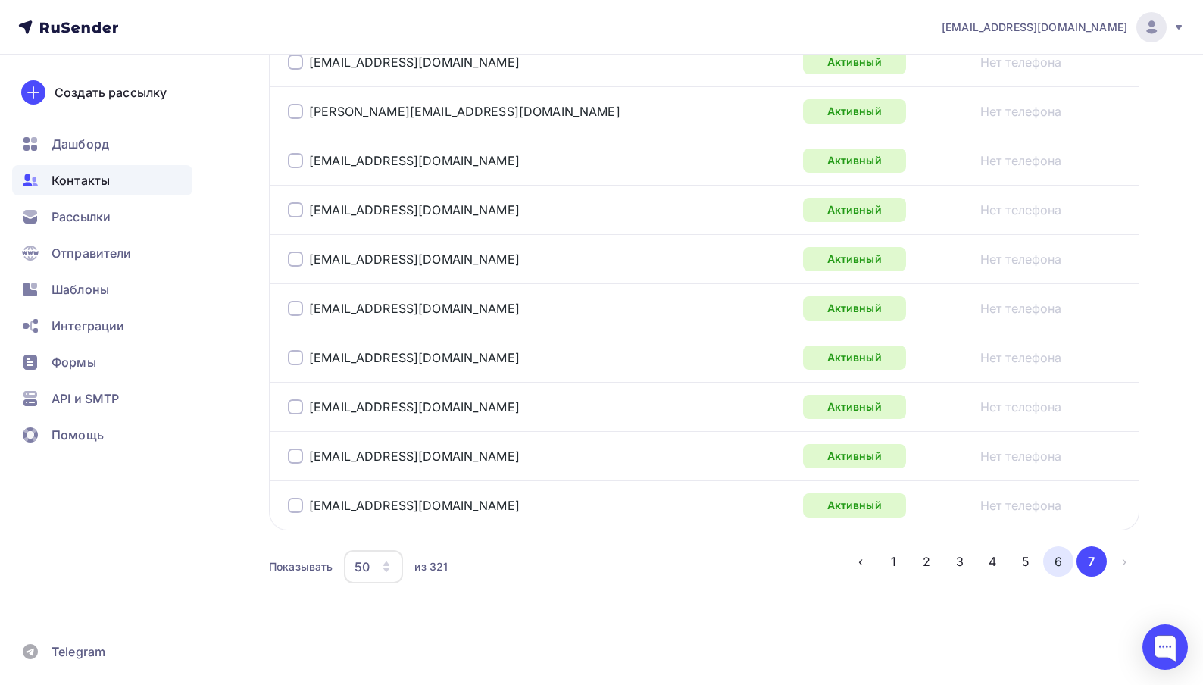
click at [1057, 567] on button "6" at bounding box center [1058, 561] width 30 height 30
click at [1022, 573] on button "5" at bounding box center [1026, 561] width 30 height 30
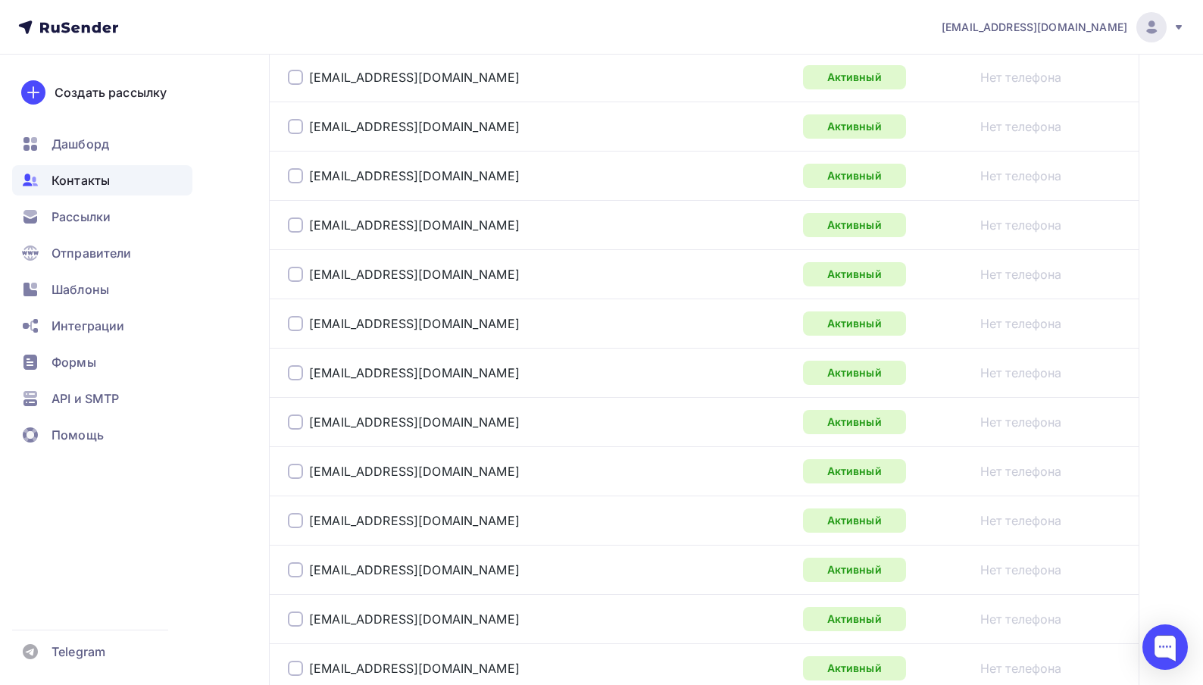
scroll to position [2467, 0]
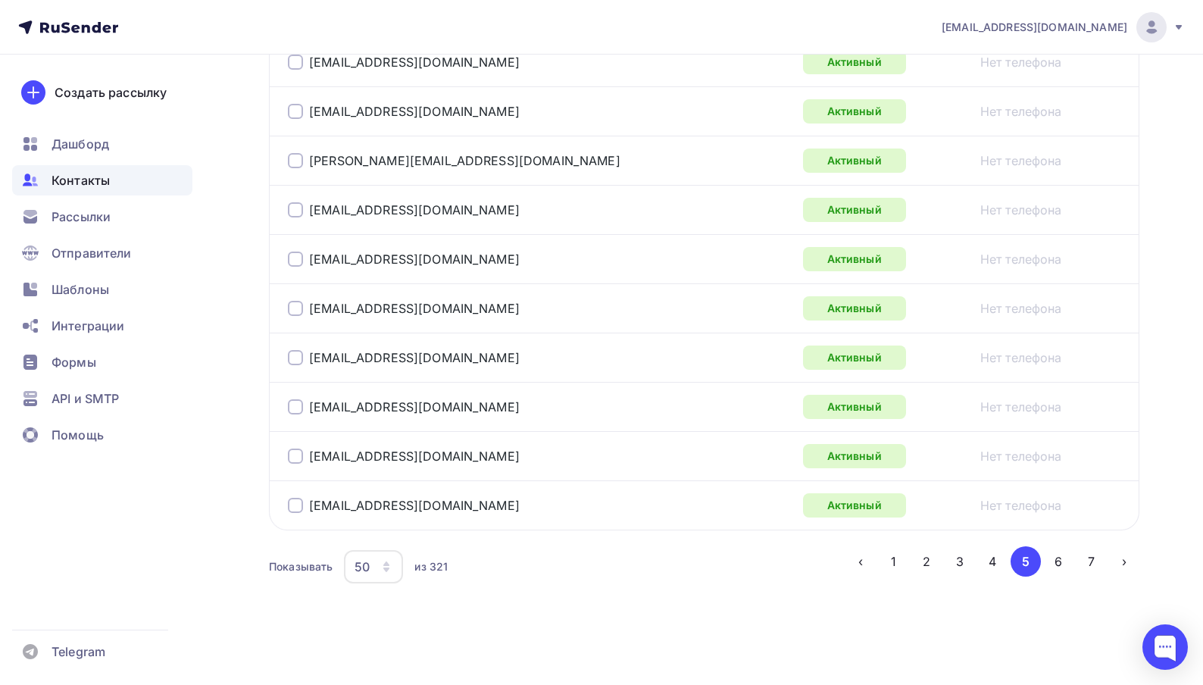
click at [978, 571] on li "4" at bounding box center [991, 561] width 33 height 30
click at [991, 567] on button "4" at bounding box center [992, 561] width 30 height 30
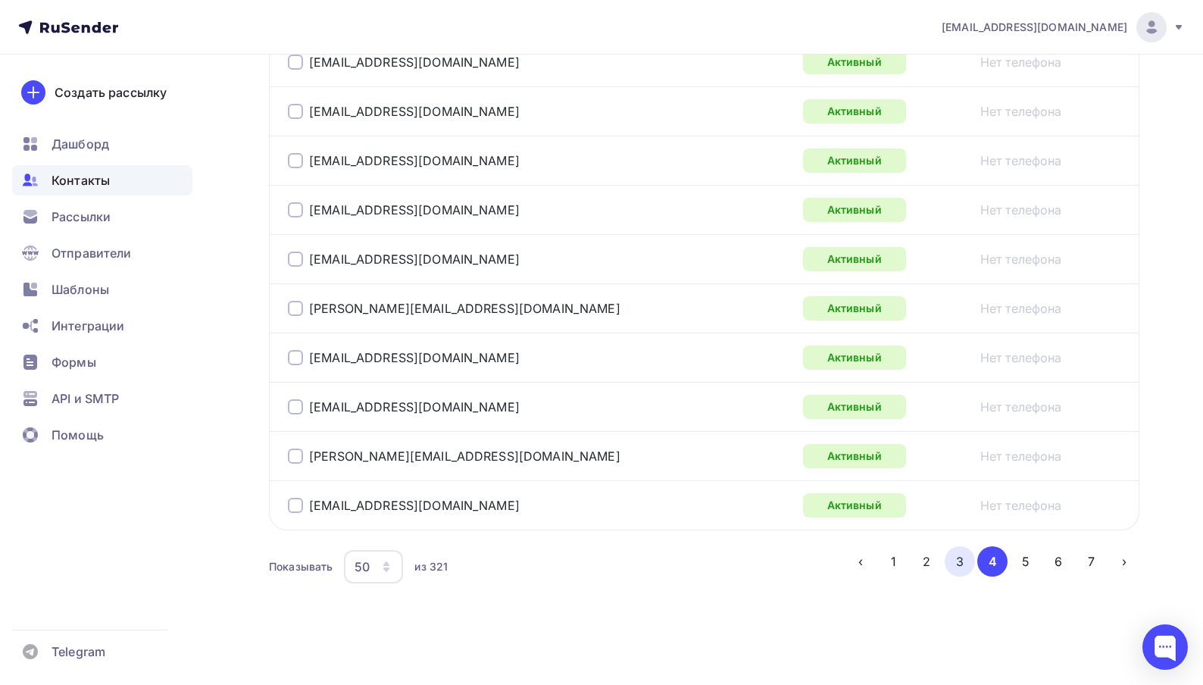
click at [958, 555] on button "3" at bounding box center [960, 561] width 30 height 30
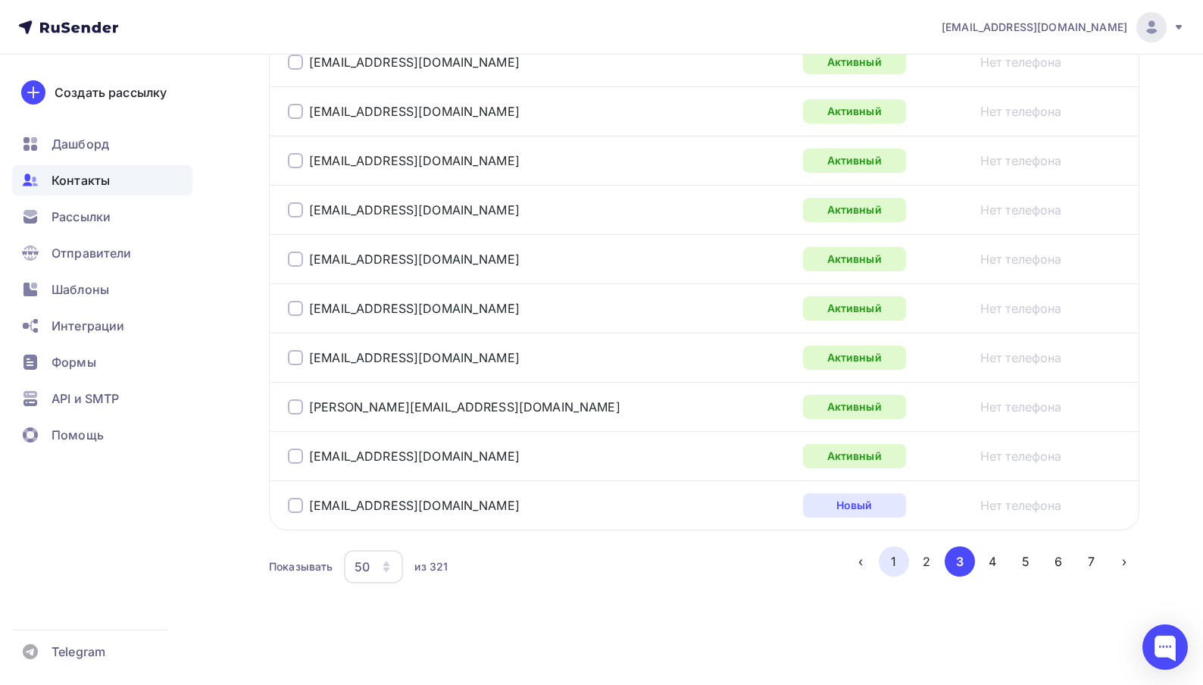
click at [889, 564] on button "1" at bounding box center [894, 561] width 30 height 30
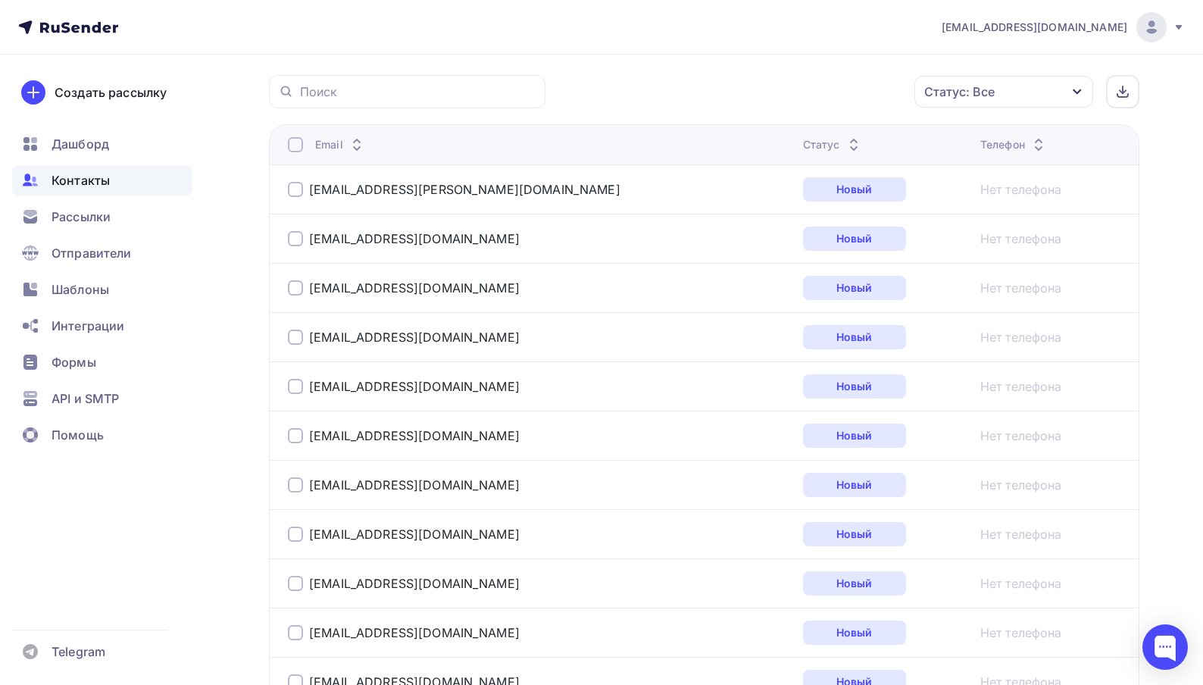
scroll to position [0, 0]
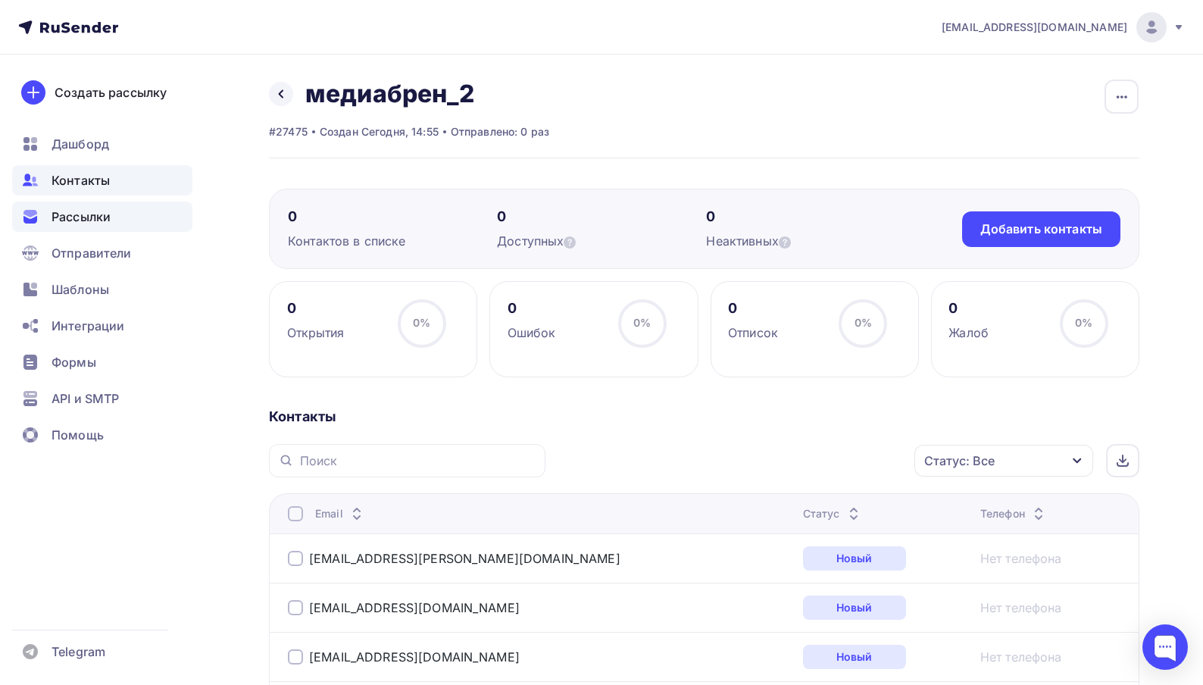
click at [86, 217] on span "Рассылки" at bounding box center [81, 217] width 59 height 18
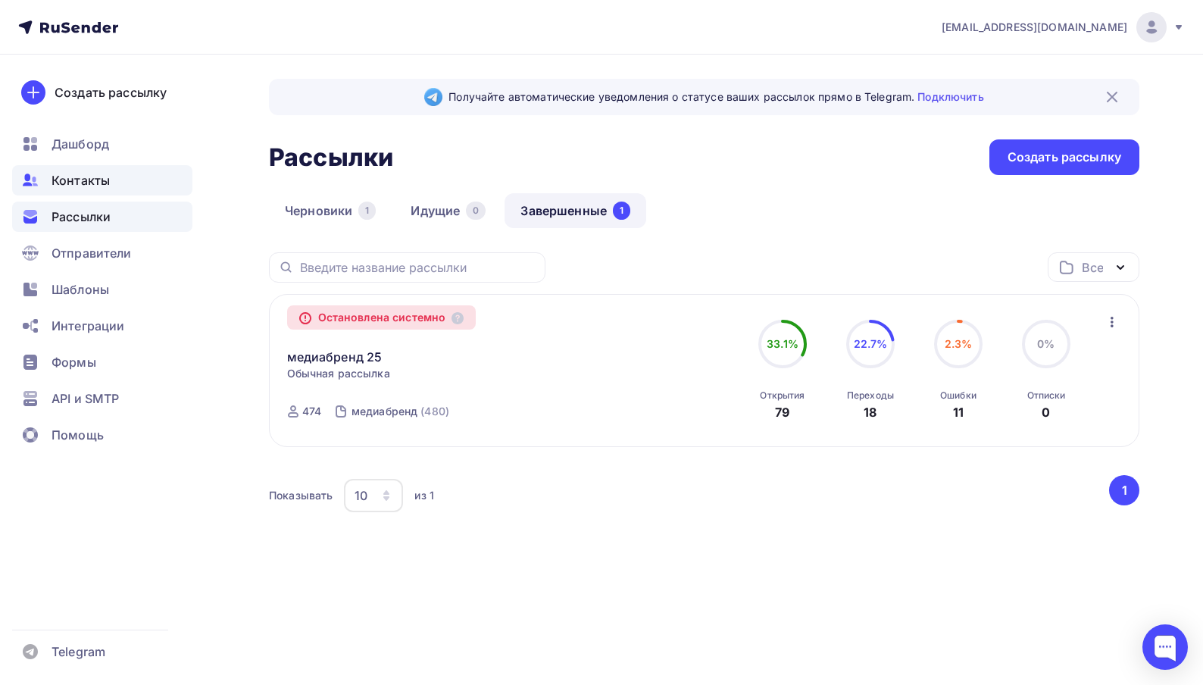
click at [66, 185] on span "Контакты" at bounding box center [81, 180] width 58 height 18
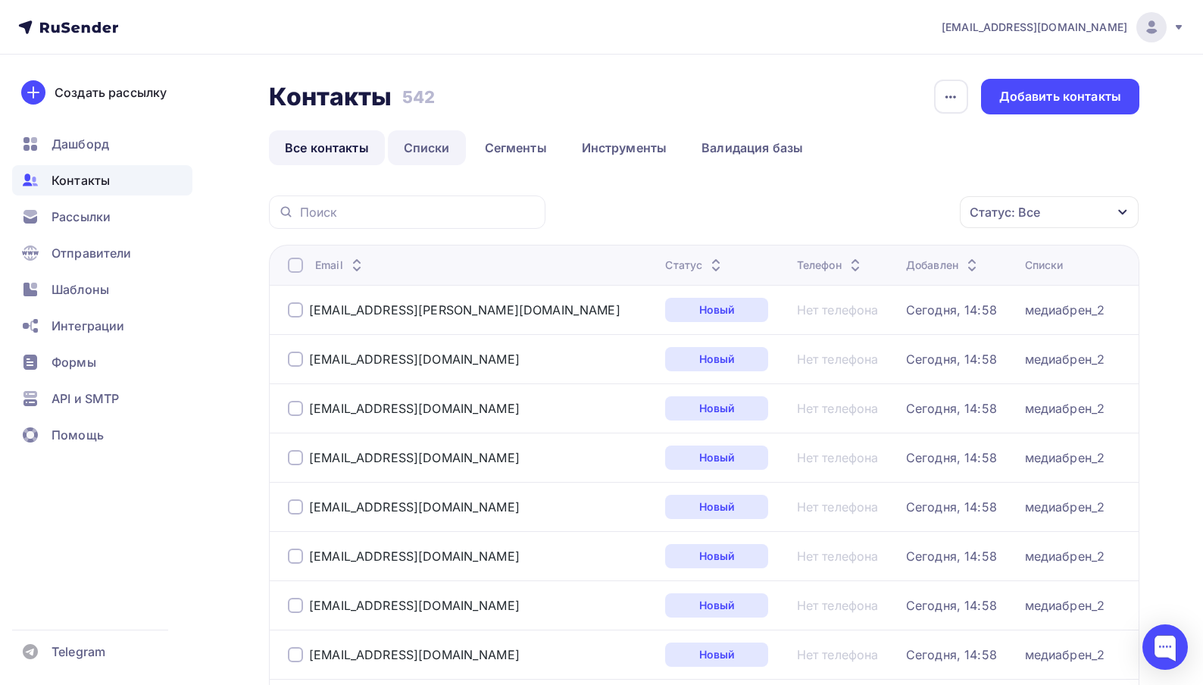
click at [445, 149] on link "Списки" at bounding box center [427, 147] width 78 height 35
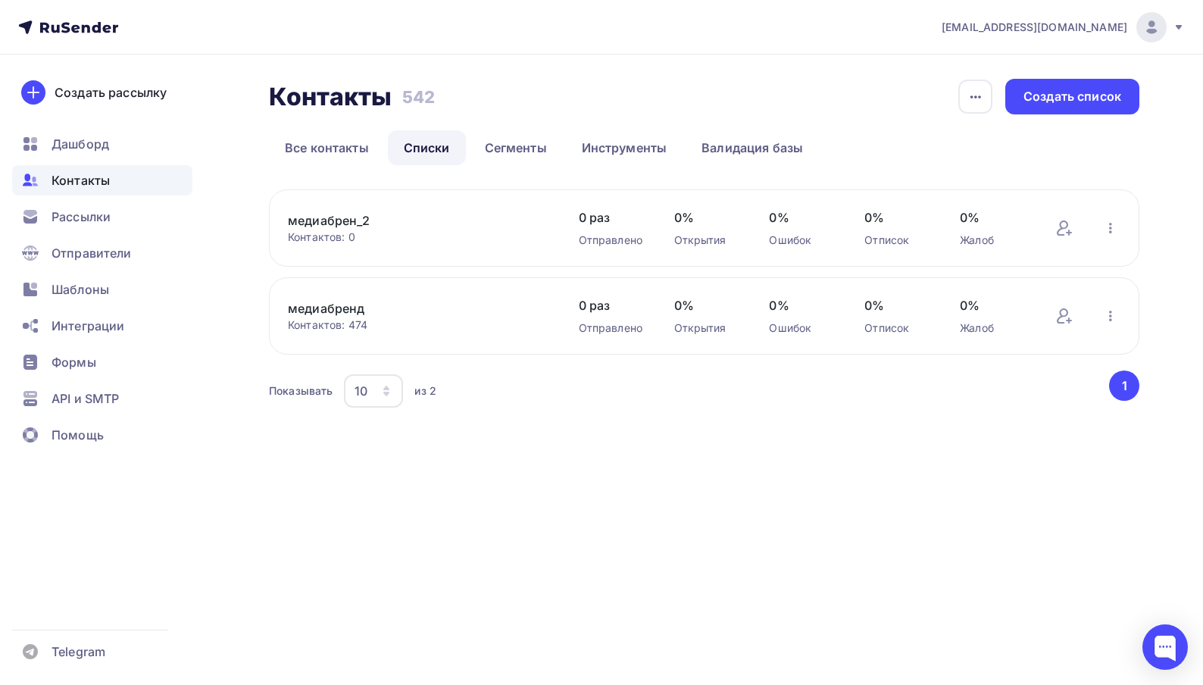
click at [335, 222] on link "медиабрен_2" at bounding box center [417, 220] width 258 height 18
